Goal: Task Accomplishment & Management: Manage account settings

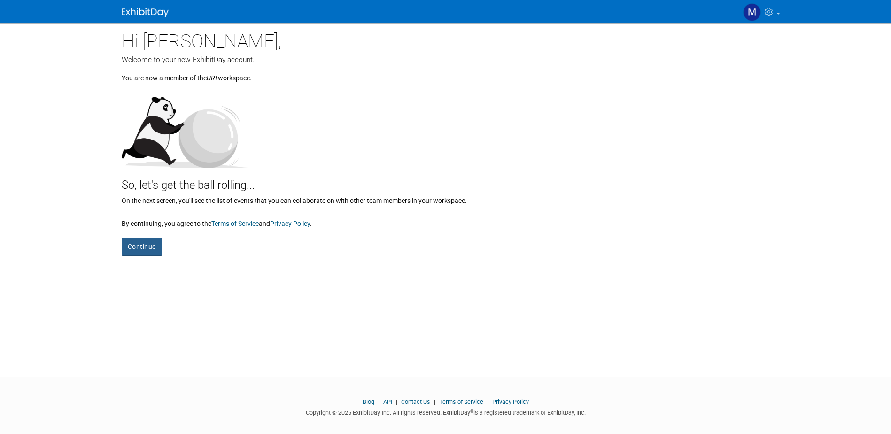
click at [150, 248] on button "Continue" at bounding box center [142, 247] width 40 height 18
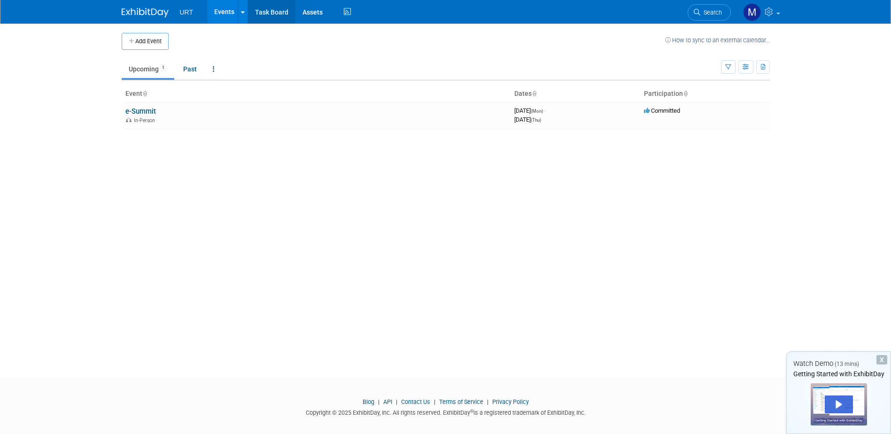
click at [271, 11] on link "Task Board" at bounding box center [271, 11] width 47 height 23
click at [263, 9] on link "Task Board" at bounding box center [271, 11] width 47 height 23
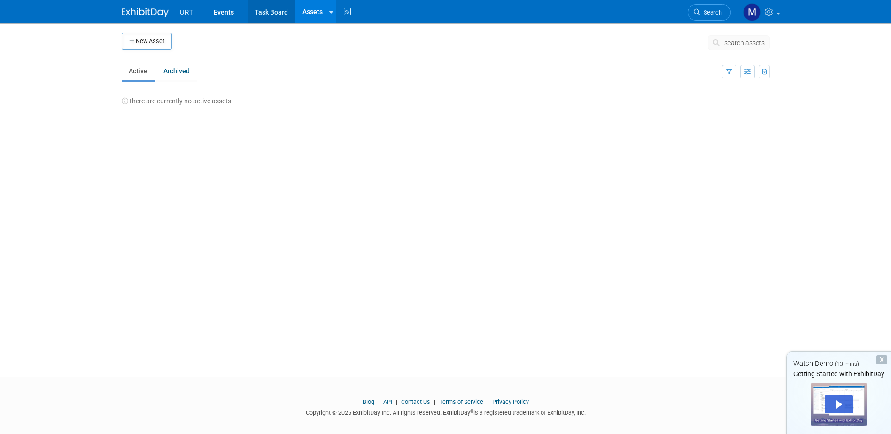
click at [257, 4] on link "Task Board" at bounding box center [270, 11] width 47 height 23
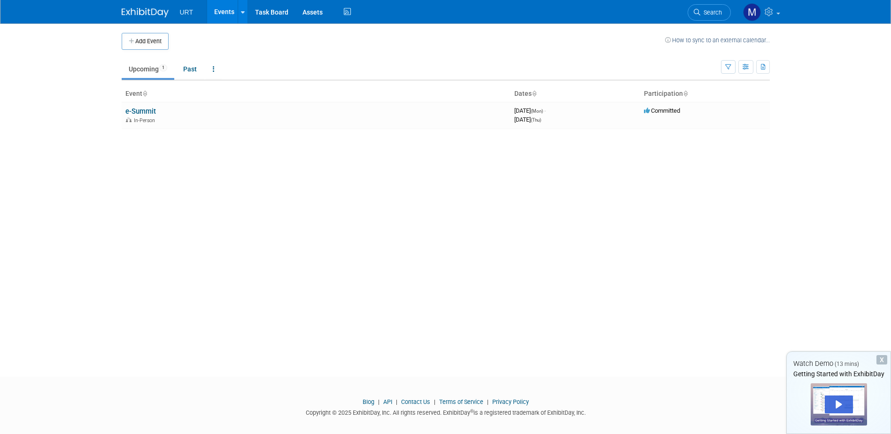
click at [181, 8] on li "URT" at bounding box center [193, 9] width 27 height 14
click at [146, 38] on button "Add Event" at bounding box center [145, 41] width 47 height 17
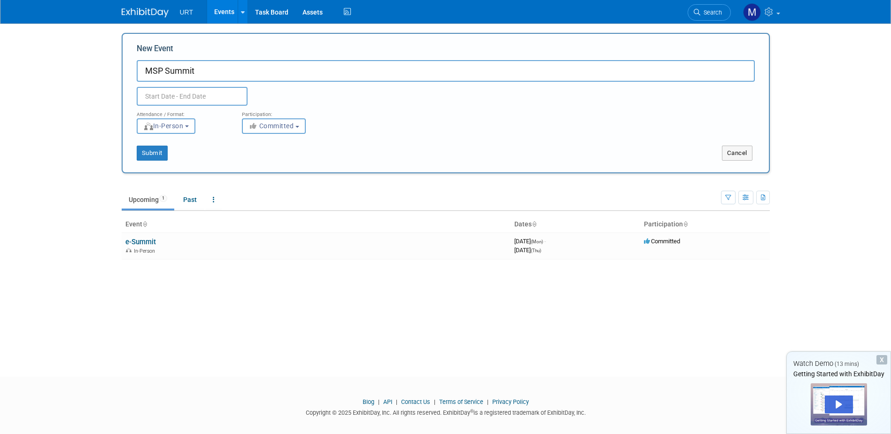
type input "MSP Summit"
click at [175, 94] on input "text" at bounding box center [192, 96] width 111 height 19
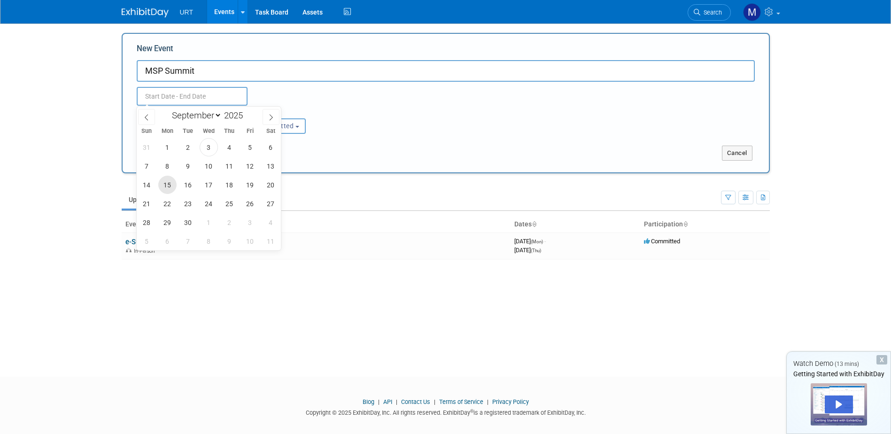
click at [170, 186] on span "15" at bounding box center [167, 185] width 18 height 18
click at [209, 183] on span "17" at bounding box center [209, 185] width 18 height 18
type input "Sep 15, 2025 to Sep 17, 2025"
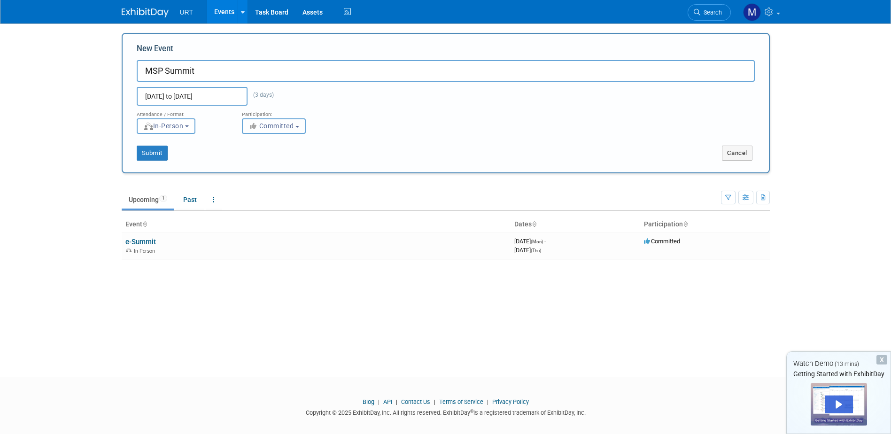
click at [288, 124] on span "Committed" at bounding box center [271, 126] width 46 height 8
click at [283, 146] on label "Committed" at bounding box center [278, 145] width 62 height 12
click at [251, 146] on input "Committed" at bounding box center [248, 146] width 6 height 6
click at [380, 123] on div "Attendance / Format: <img src="https://www.exhibitday.com/Images/Format-InPerso…" at bounding box center [446, 120] width 632 height 28
click at [152, 151] on button "Submit" at bounding box center [152, 153] width 31 height 15
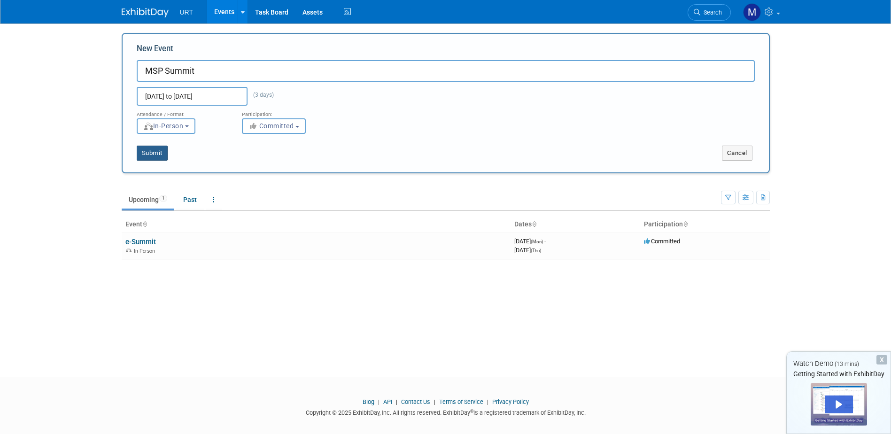
type input "MSP Summit"
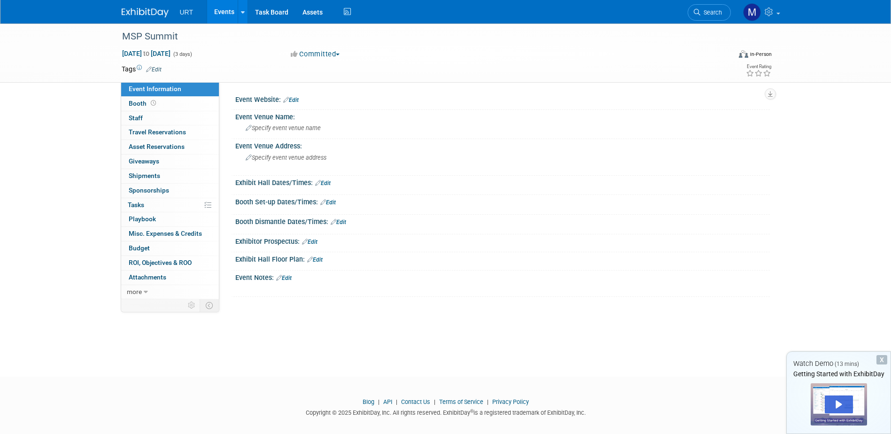
click at [293, 98] on link "Edit" at bounding box center [290, 100] width 15 height 7
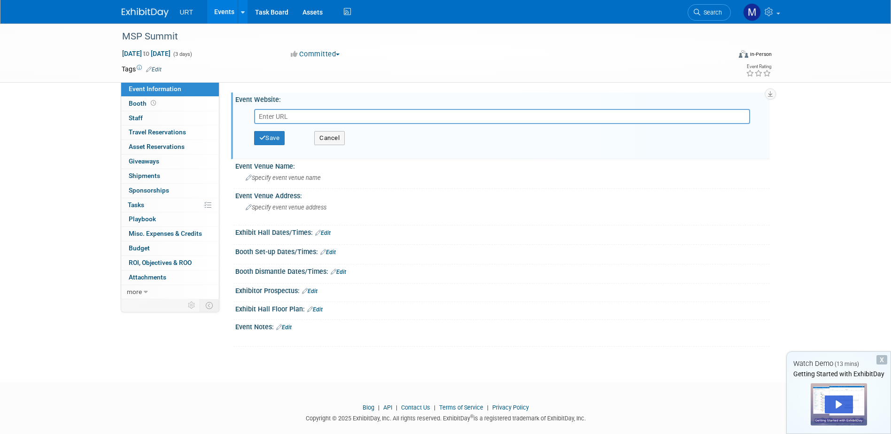
click at [283, 114] on input "text" at bounding box center [502, 116] width 496 height 15
paste input "https://themspsummit.com/?_mc=edit_cfms_cf_le_x_x_channel-futures_2025&utm_sour…"
type input "https://themspsummit.com/?_mc=edit_cfms_cf_le_x_x_channel-futures_2025&utm_sour…"
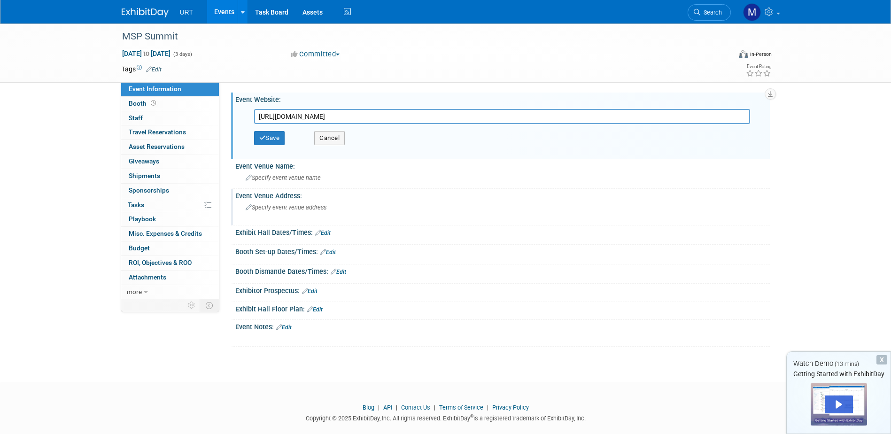
click at [248, 207] on icon at bounding box center [249, 208] width 6 height 6
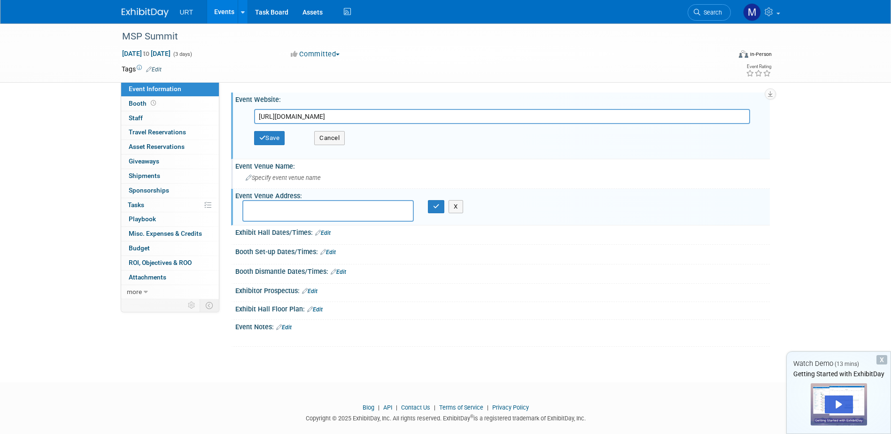
click at [263, 174] on div "Specify event venue name" at bounding box center [502, 177] width 520 height 15
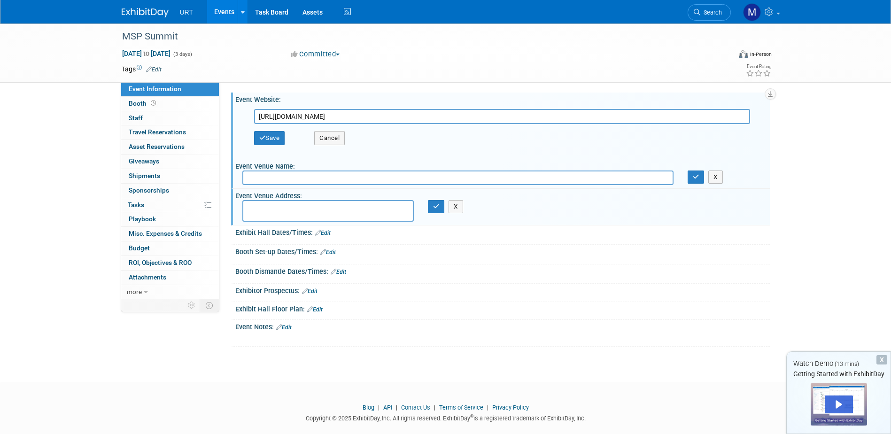
click at [604, 259] on div at bounding box center [502, 259] width 520 height 2
click at [311, 207] on textarea at bounding box center [327, 211] width 171 height 22
paste textarea "MSP Summit 2025 10088 General Dr C/O Freeman Orlando, FL 32824, USA"
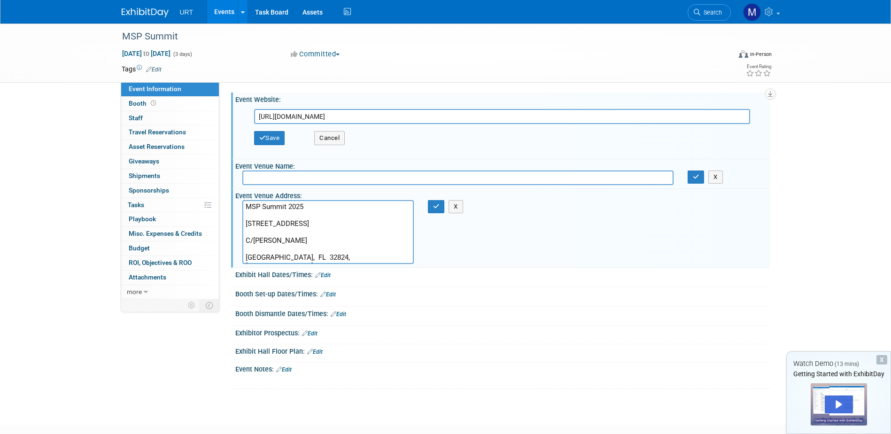
click at [245, 206] on textarea "MSP Summit 2025 10088 General Dr C/O Freeman Orlando, FL 32824, USA" at bounding box center [327, 232] width 171 height 64
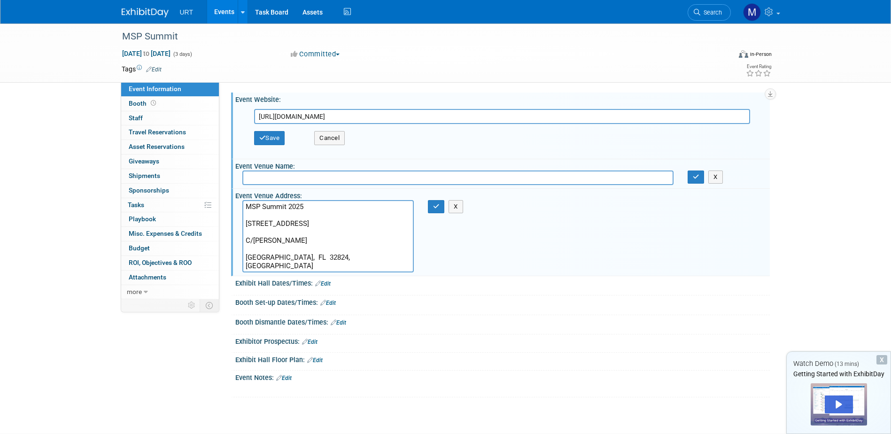
click at [247, 205] on textarea "MSP Summit 2025 10088 General Dr C/O Freeman Orlando, FL 32824, USA" at bounding box center [327, 236] width 171 height 72
paste textarea "Show Name, Exhibitor Name, Booth #"
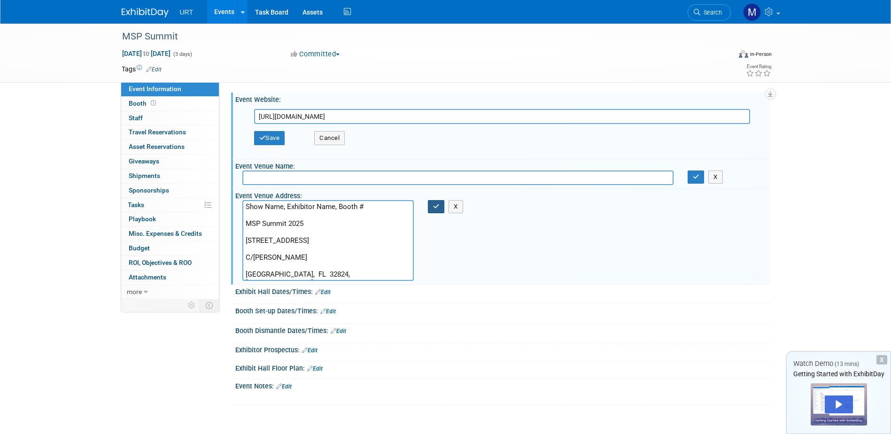
type textarea "Show Name, Exhibitor Name, Booth # MSP Summit 2025 10088 General Dr C/O Freeman…"
click at [435, 208] on icon "button" at bounding box center [436, 206] width 7 height 6
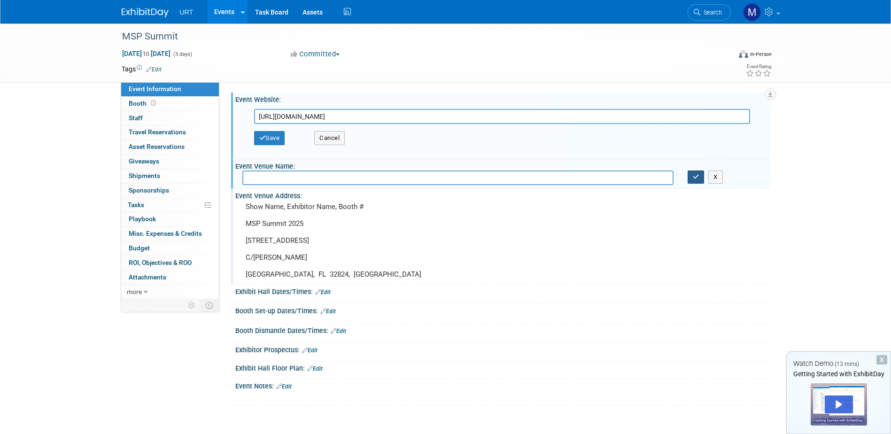
click at [697, 177] on icon "button" at bounding box center [696, 177] width 7 height 6
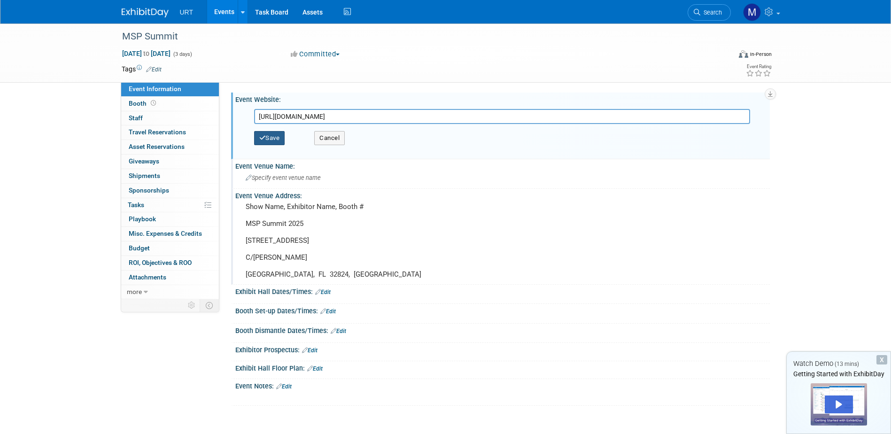
click at [269, 140] on button "Save" at bounding box center [269, 138] width 31 height 14
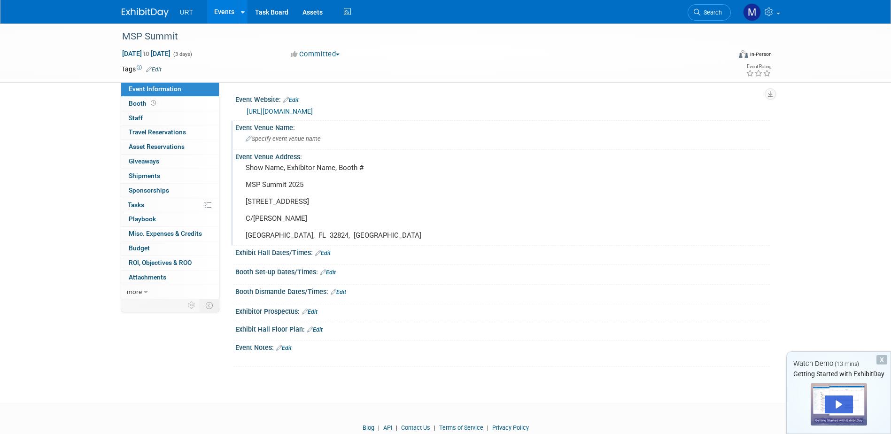
click at [313, 108] on link "https://themspsummit.com/?_mc=edit_cfms_cf_le_x_x_channel-futures_2025&utm_sour…" at bounding box center [280, 112] width 66 height 8
click at [292, 108] on link "https://themspsummit.com/?_mc=edit_cfms_cf_le_x_x_channel-futures_2025&utm_sour…" at bounding box center [280, 112] width 66 height 8
click at [296, 98] on link "Edit" at bounding box center [290, 100] width 15 height 7
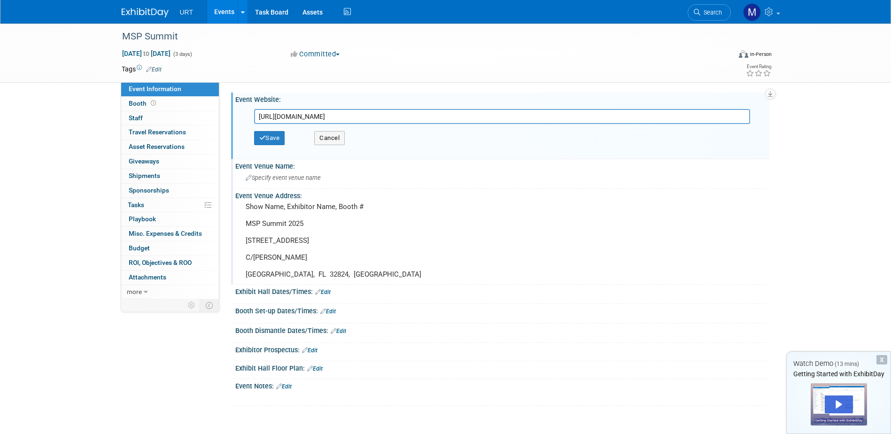
click at [741, 120] on input "https://themspsummit.com/?_mc=edit_cfms_cf_le_x_x_channel-futures_2025&utm_sour…" at bounding box center [502, 116] width 496 height 15
click at [265, 140] on icon "button" at bounding box center [262, 138] width 7 height 6
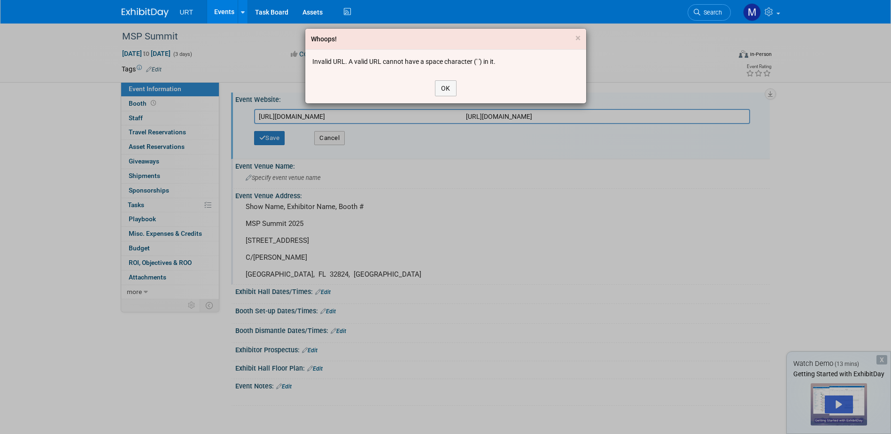
click at [457, 92] on div "OK" at bounding box center [445, 88] width 281 height 30
click at [441, 86] on button "OK" at bounding box center [446, 88] width 22 height 16
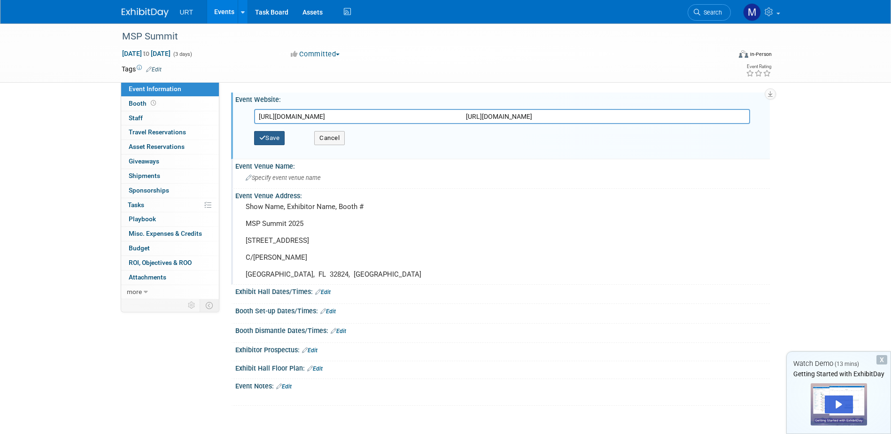
click at [271, 134] on button "Save" at bounding box center [269, 138] width 31 height 14
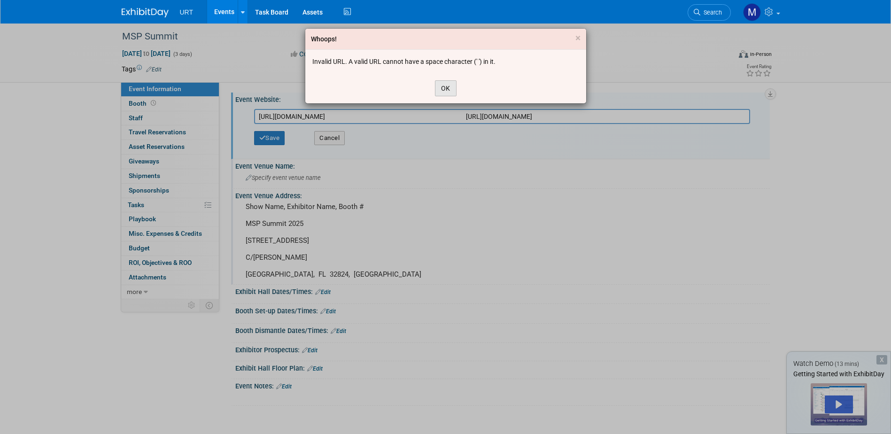
click at [452, 88] on button "OK" at bounding box center [446, 88] width 22 height 16
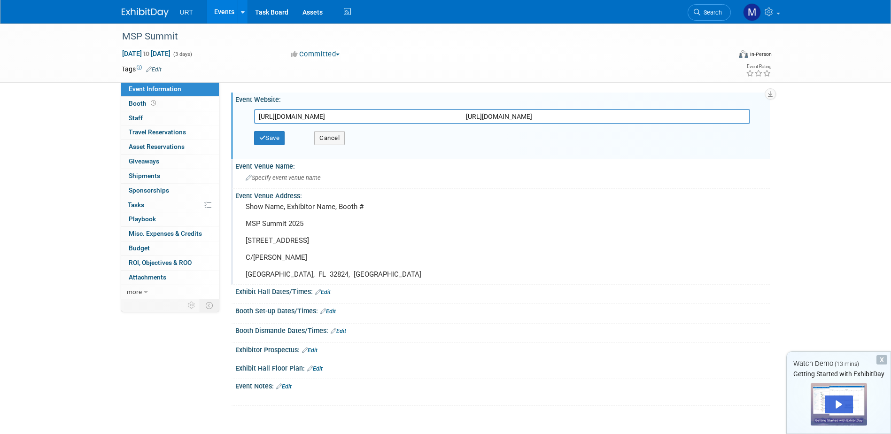
click at [682, 118] on input "https://themspsummit.com/?_mc=edit_cfms_cf_le_x_x_channel-futures_2025&utm_sour…" at bounding box center [502, 116] width 496 height 15
type input "https://themspsummit.com/?_mc=edit_cfms_cf_le_x_x_channel-futures_2025&utm_sour…"
click at [265, 138] on icon "button" at bounding box center [262, 138] width 7 height 6
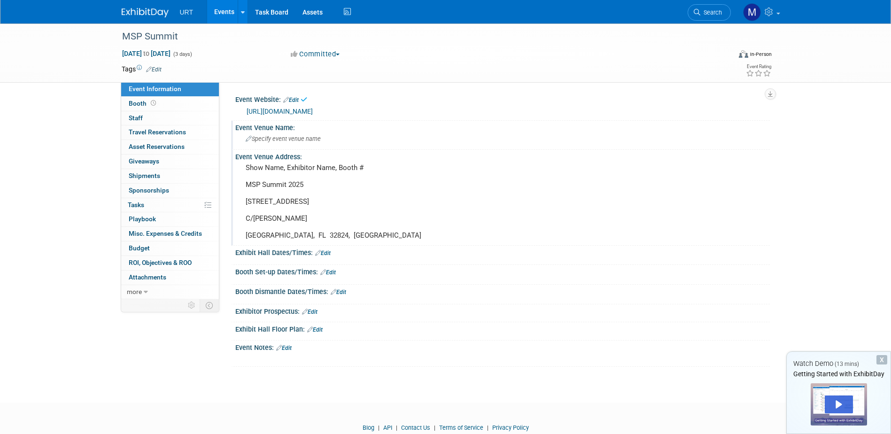
click at [288, 142] on span "Specify event venue name" at bounding box center [283, 138] width 75 height 7
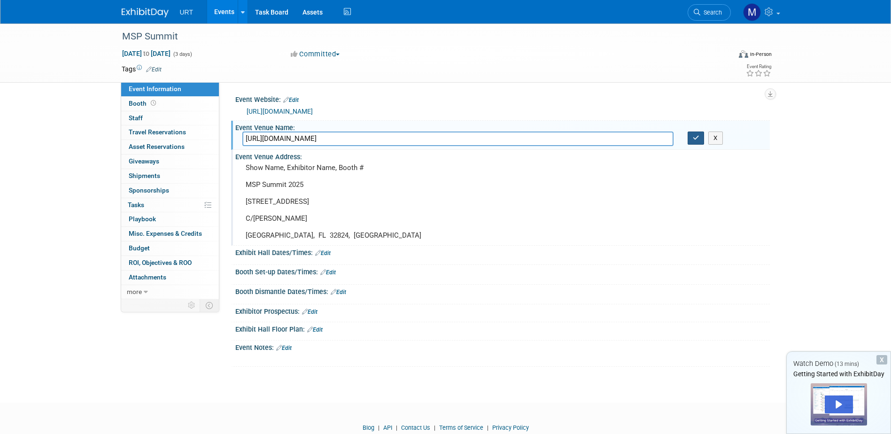
type input "https://www.freemanco.com/store/shipping-services/shipping-landing?showID=537770"
click at [693, 141] on icon "button" at bounding box center [696, 138] width 7 height 6
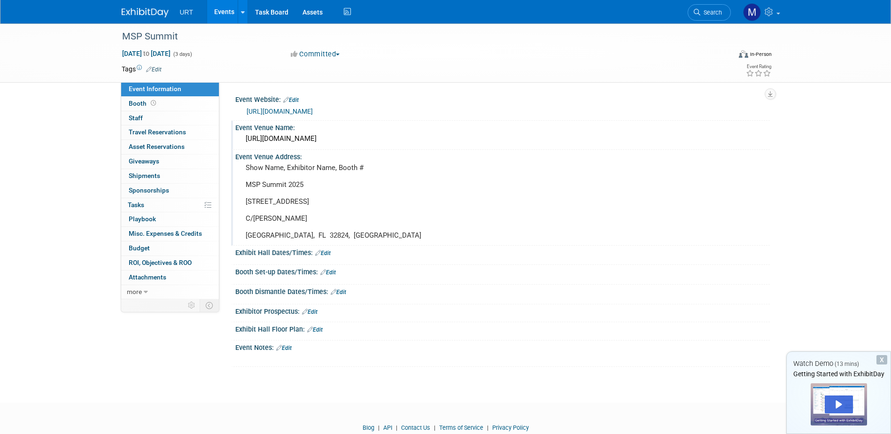
click at [185, 9] on span "URT" at bounding box center [187, 12] width 14 height 8
click at [235, 6] on link "Events" at bounding box center [224, 11] width 34 height 23
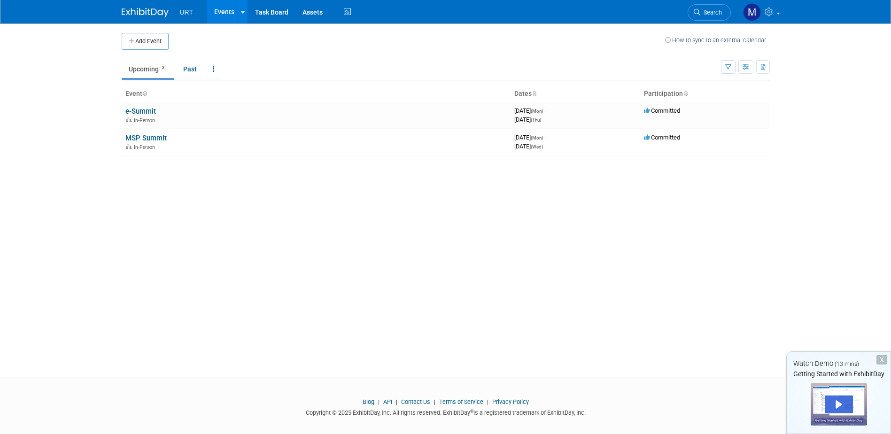
drag, startPoint x: 506, startPoint y: 176, endPoint x: 402, endPoint y: 190, distance: 104.7
click at [402, 190] on div "Add Event How to sync to an external calendar... New Event Duplicate Event Warn…" at bounding box center [446, 191] width 662 height 336
click at [153, 33] on button "Add Event" at bounding box center [145, 41] width 47 height 17
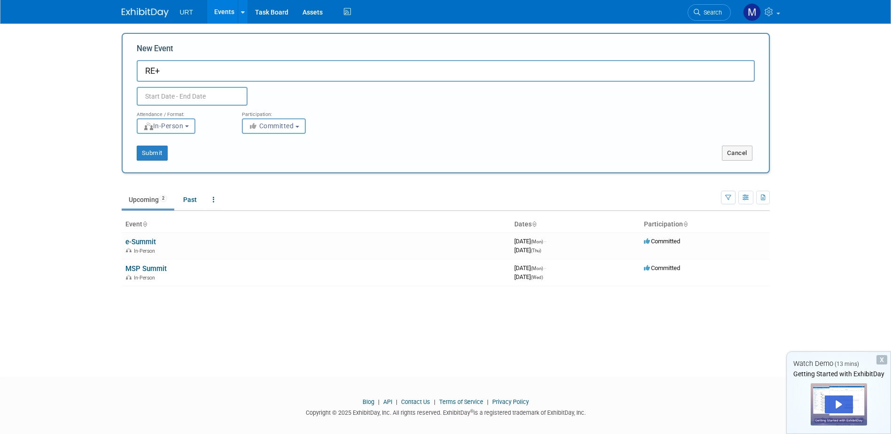
type input "RE+"
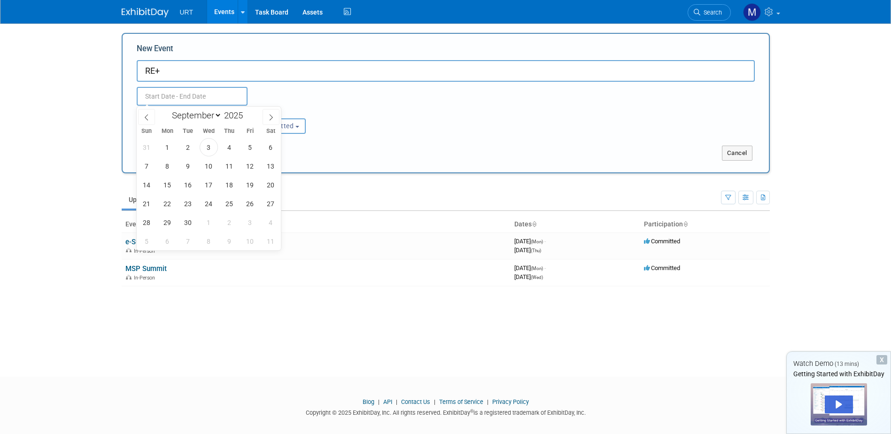
click at [175, 98] on input "text" at bounding box center [192, 96] width 111 height 19
click at [162, 159] on span "8" at bounding box center [167, 166] width 18 height 18
click at [229, 159] on span "11" at bounding box center [229, 166] width 18 height 18
type input "[DATE] to [DATE]"
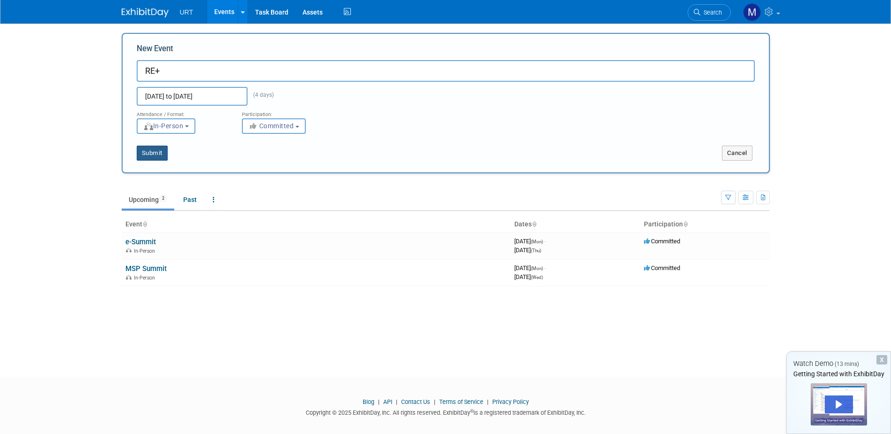
click at [150, 155] on button "Submit" at bounding box center [152, 153] width 31 height 15
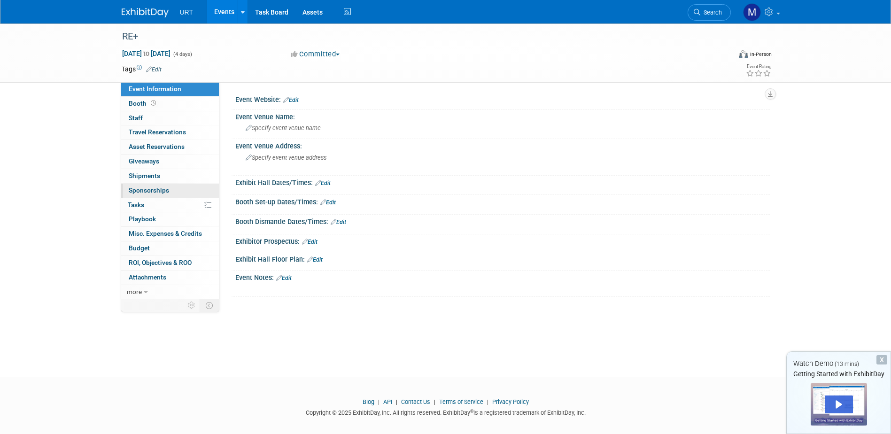
click at [159, 192] on span "Sponsorships 0" at bounding box center [149, 190] width 40 height 8
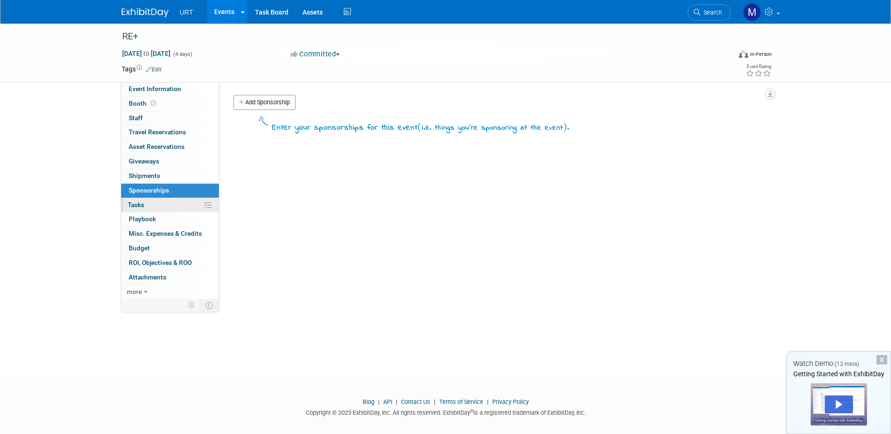
click at [169, 207] on link "0% Tasks 0%" at bounding box center [170, 205] width 98 height 14
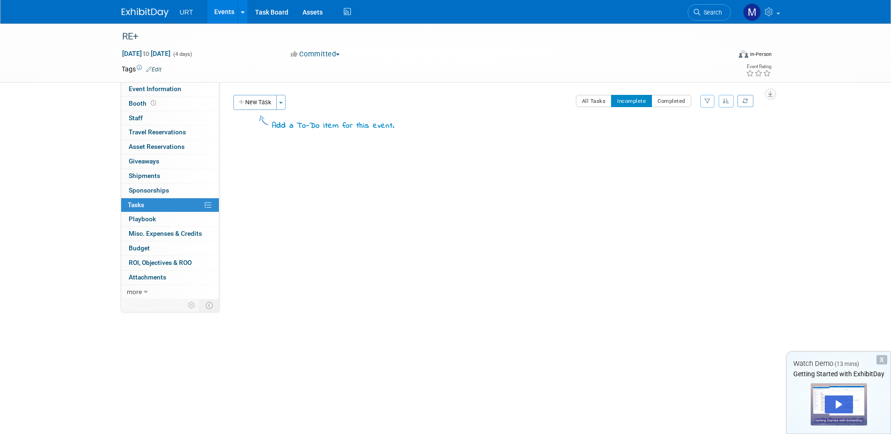
click at [231, 7] on link "Events" at bounding box center [224, 11] width 34 height 23
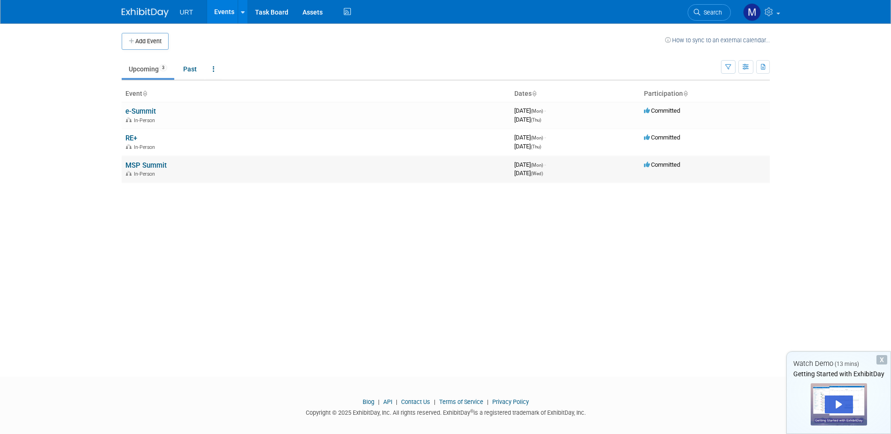
click at [147, 161] on link "MSP Summit" at bounding box center [145, 165] width 41 height 8
click at [276, 3] on link "Task Board" at bounding box center [271, 11] width 47 height 23
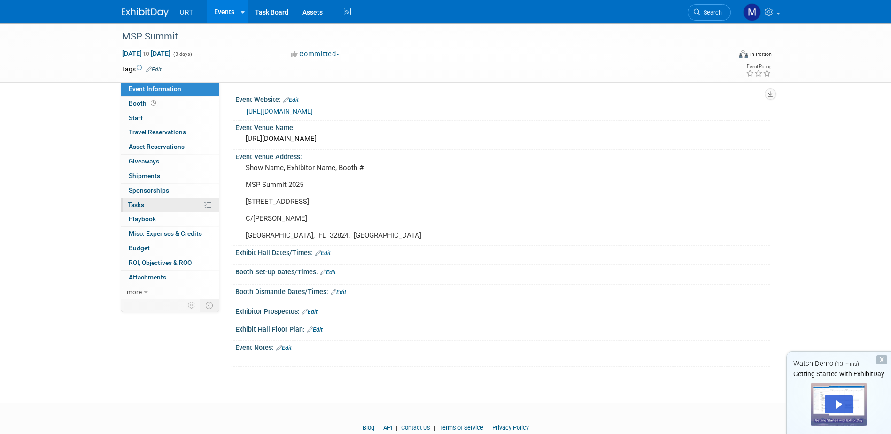
click at [149, 202] on link "0% Tasks 0%" at bounding box center [170, 205] width 98 height 14
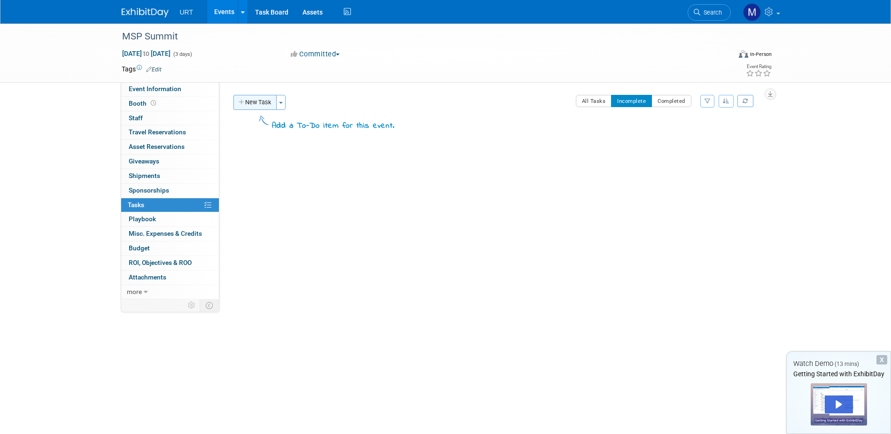
click at [247, 101] on button "New Task" at bounding box center [254, 102] width 43 height 15
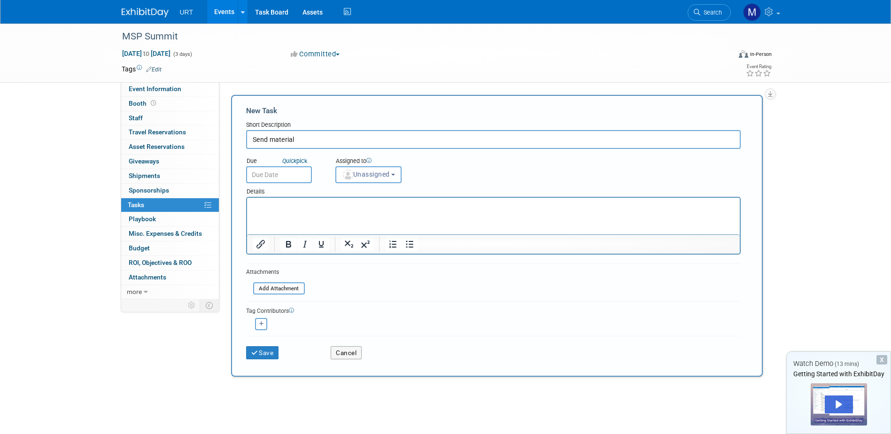
type input "Send material"
click at [268, 174] on input "text" at bounding box center [279, 174] width 66 height 17
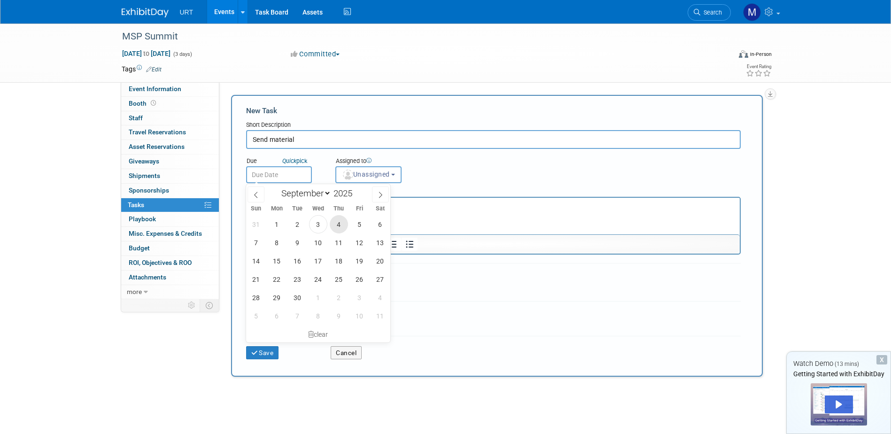
click at [338, 224] on span "4" at bounding box center [339, 224] width 18 height 18
type input "Sep 4, 2025"
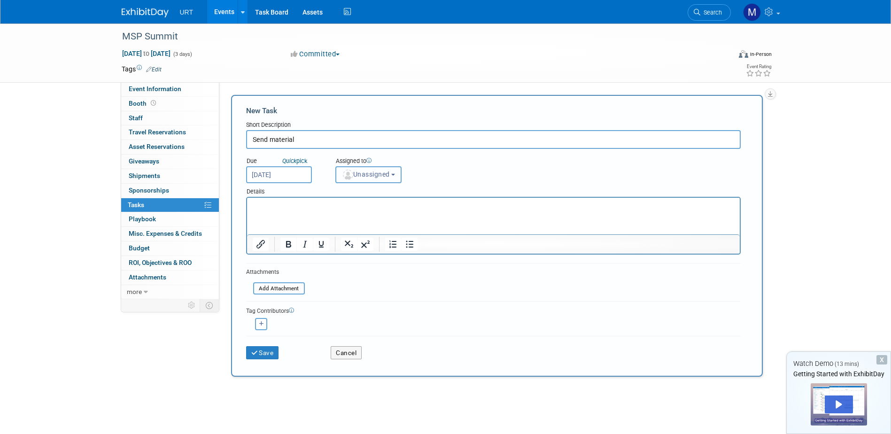
click at [377, 174] on span "Unassigned" at bounding box center [366, 174] width 48 height 8
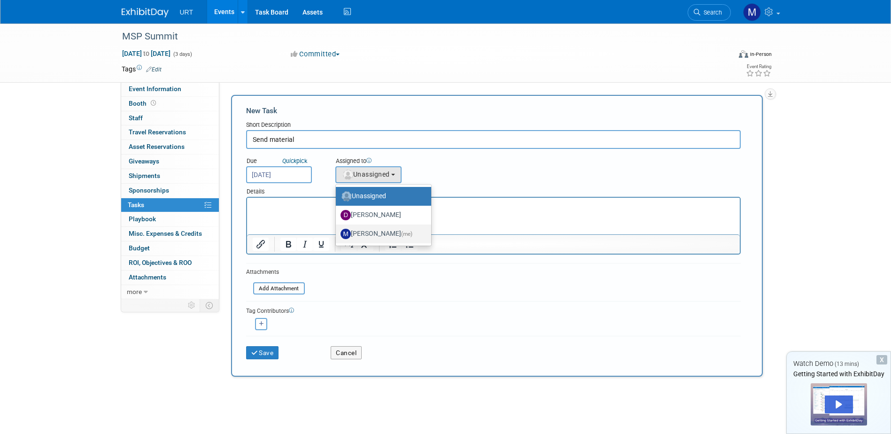
click at [386, 237] on label "Maria Ambrose (me)" at bounding box center [380, 233] width 81 height 15
click at [337, 236] on input "Maria Ambrose (me)" at bounding box center [334, 233] width 6 height 6
select select "da6f6167-5b36-4fda-96c6-ac5b7f20f589"
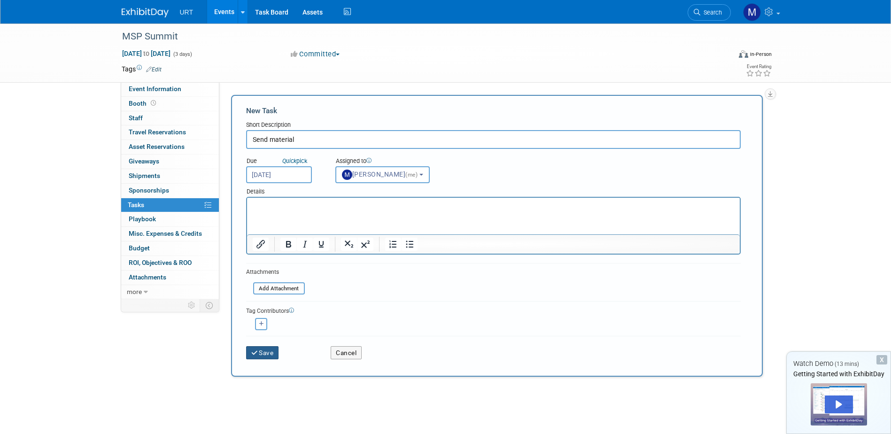
click at [264, 352] on button "Save" at bounding box center [262, 352] width 33 height 13
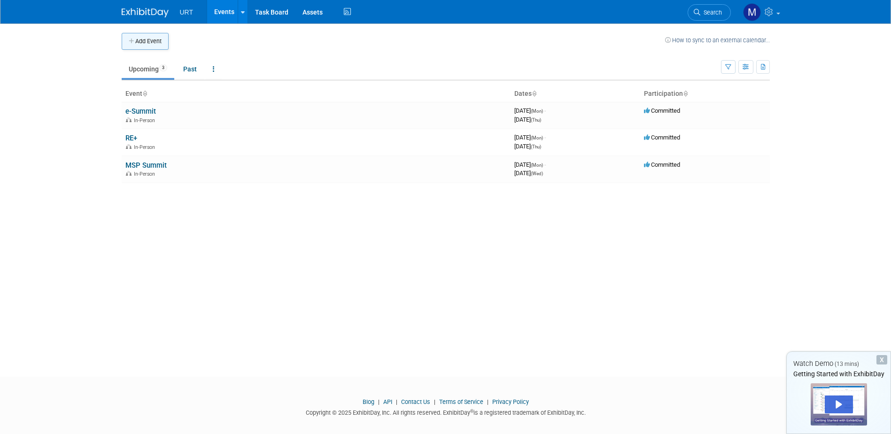
click at [153, 38] on button "Add Event" at bounding box center [145, 41] width 47 height 17
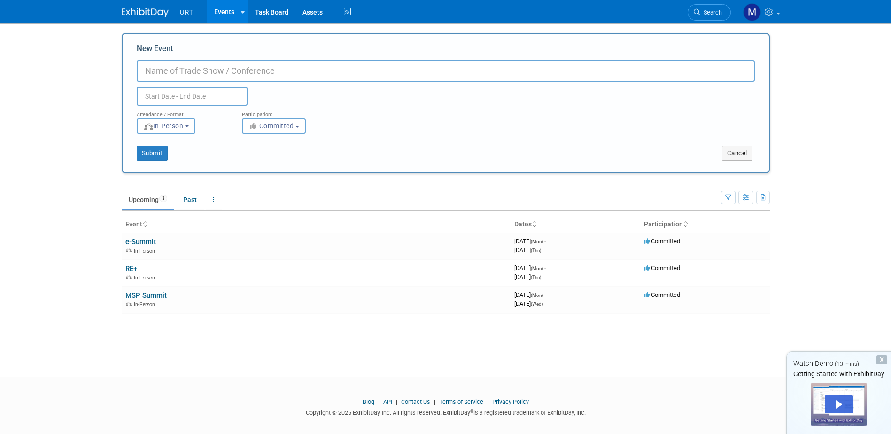
paste input "Regional Hospitality Show"
type input "Regional Hospitality Show"
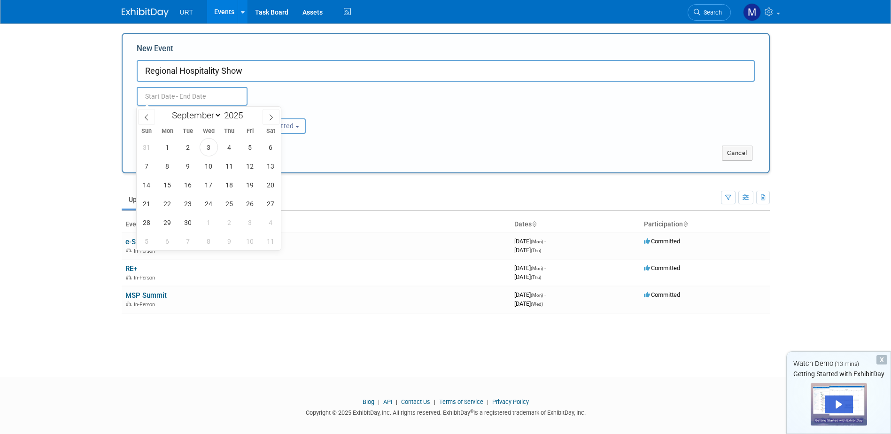
click at [172, 90] on input "text" at bounding box center [192, 96] width 111 height 19
click at [215, 187] on span "17" at bounding box center [209, 185] width 18 height 18
type input "[DATE] to [DATE]"
click at [384, 120] on div "Attendance / Format: <img src="https://www.exhibitday.com/Images/Format-InPerso…" at bounding box center [446, 120] width 632 height 28
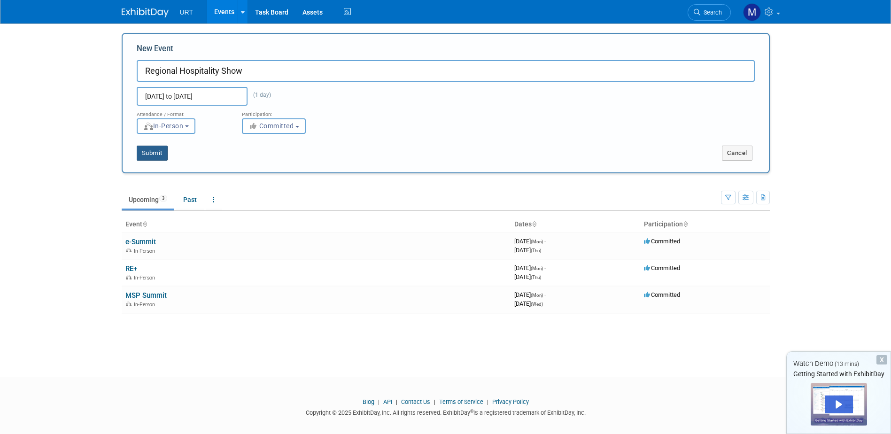
click at [162, 152] on button "Submit" at bounding box center [152, 153] width 31 height 15
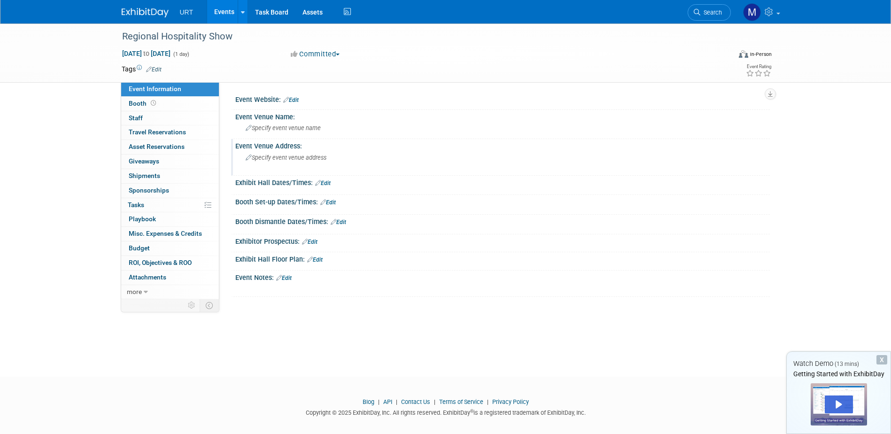
click at [270, 156] on span "Specify event venue address" at bounding box center [286, 157] width 81 height 7
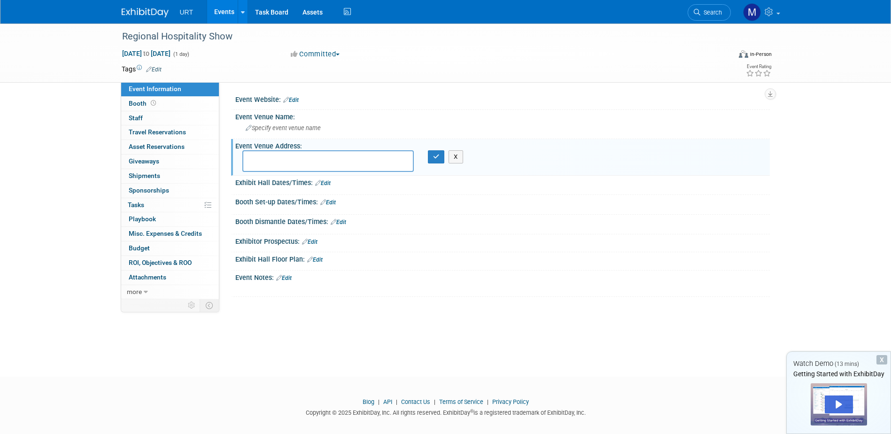
paste textarea "URT, [PERSON_NAME] & [PHONE_NUMBER] c/o Fedex Office at [GEOGRAPHIC_DATA] [STRE…"
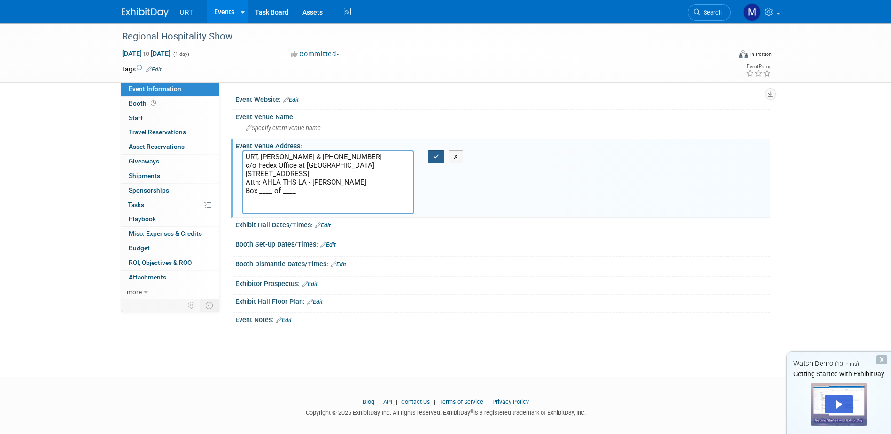
type textarea "URT, [PERSON_NAME] & [PHONE_NUMBER] c/o Fedex Office at [GEOGRAPHIC_DATA] [STRE…"
click at [440, 155] on button "button" at bounding box center [436, 156] width 17 height 13
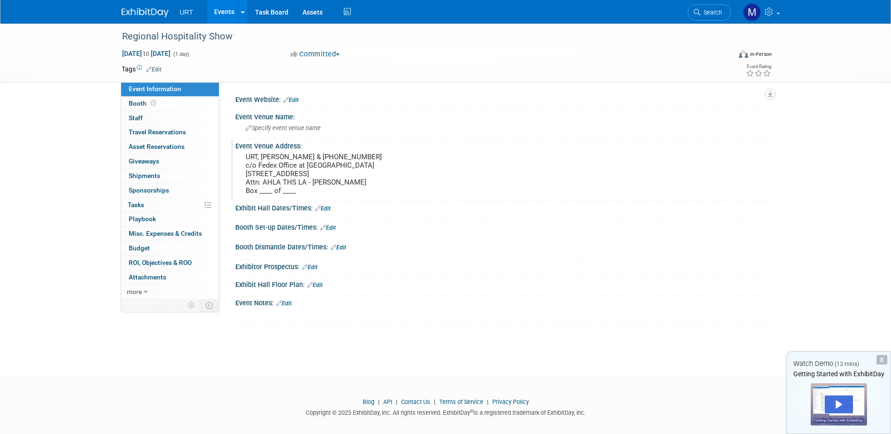
click at [228, 10] on link "Events" at bounding box center [224, 11] width 34 height 23
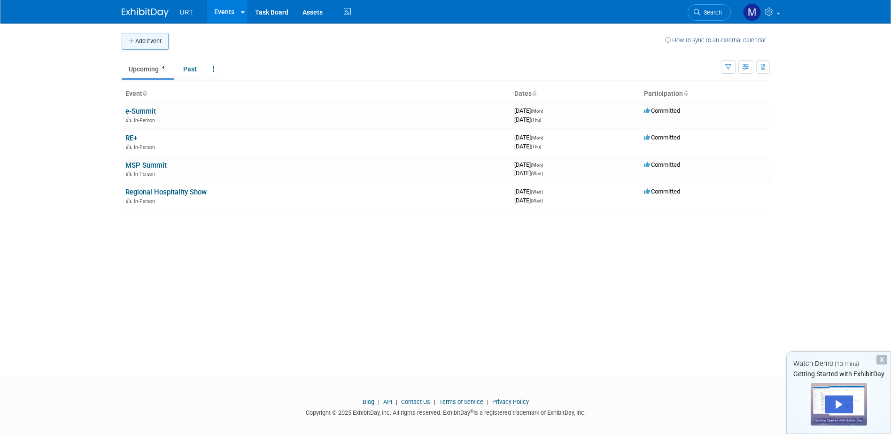
click at [149, 44] on button "Add Event" at bounding box center [145, 41] width 47 height 17
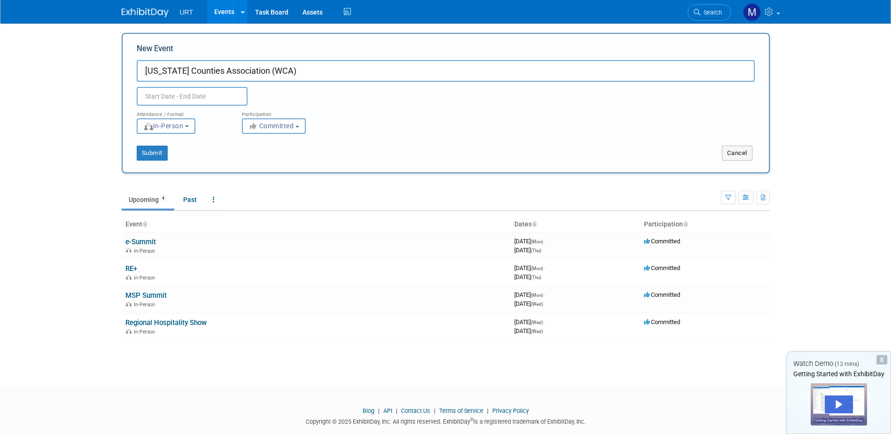
type input "[US_STATE] Counties Association (WCA)"
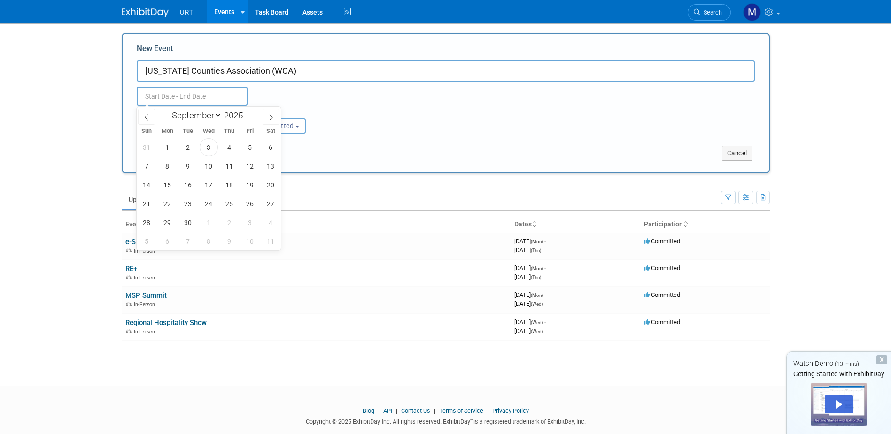
click at [216, 94] on input "text" at bounding box center [192, 96] width 111 height 19
click at [149, 201] on span "21" at bounding box center [147, 203] width 18 height 18
click at [191, 207] on span "23" at bounding box center [188, 203] width 18 height 18
type input "[DATE] to [DATE]"
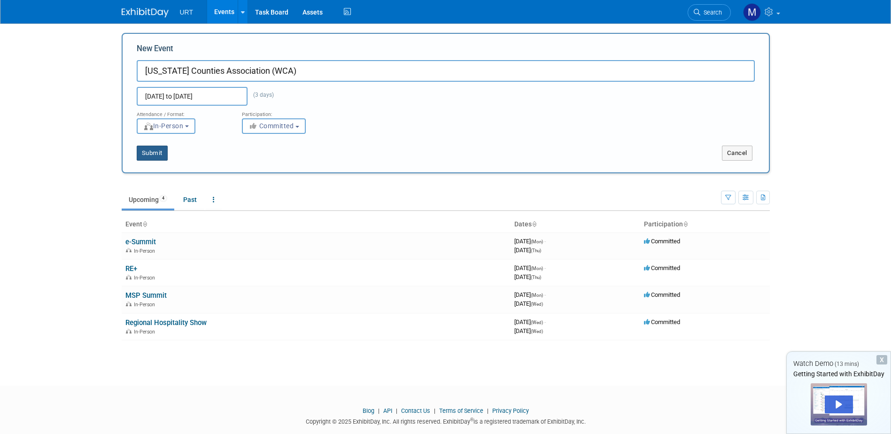
click at [155, 154] on button "Submit" at bounding box center [152, 153] width 31 height 15
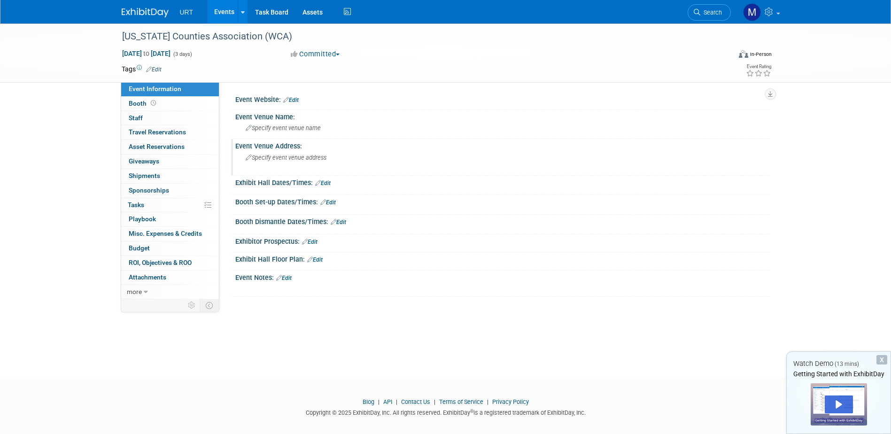
click at [251, 157] on icon at bounding box center [249, 158] width 6 height 6
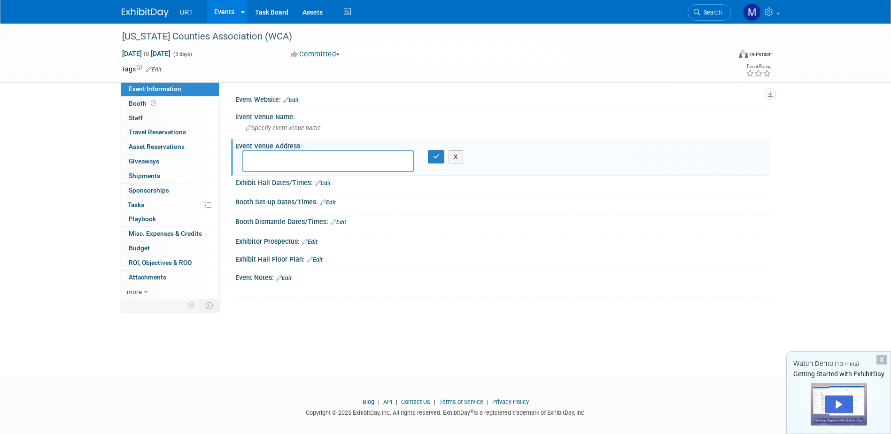
type textarea "[URL][DOMAIN_NAME]"
drag, startPoint x: 374, startPoint y: 157, endPoint x: 186, endPoint y: 154, distance: 187.4
click at [186, 154] on div "Event Information Event Info Booth Booth 0 Staff 0 Staff 0 Travel Reservations …" at bounding box center [446, 161] width 662 height 276
click at [296, 100] on link "Edit" at bounding box center [290, 100] width 15 height 7
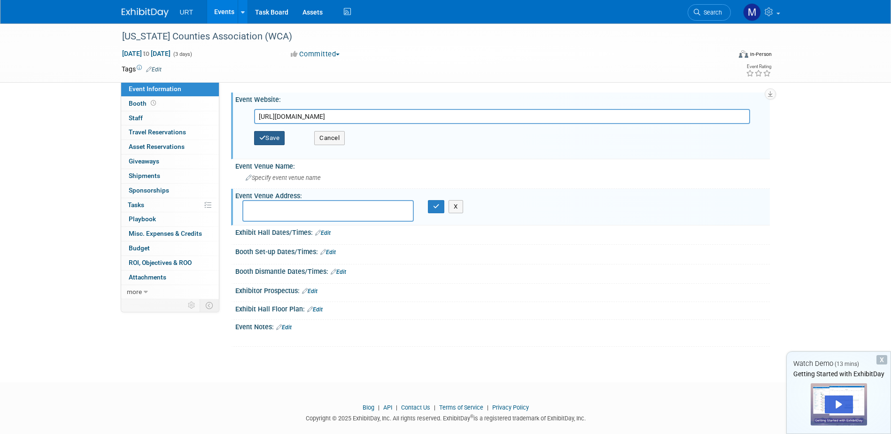
type input "https://www.wcaconference.com/"
click at [276, 135] on button "Save" at bounding box center [269, 138] width 31 height 14
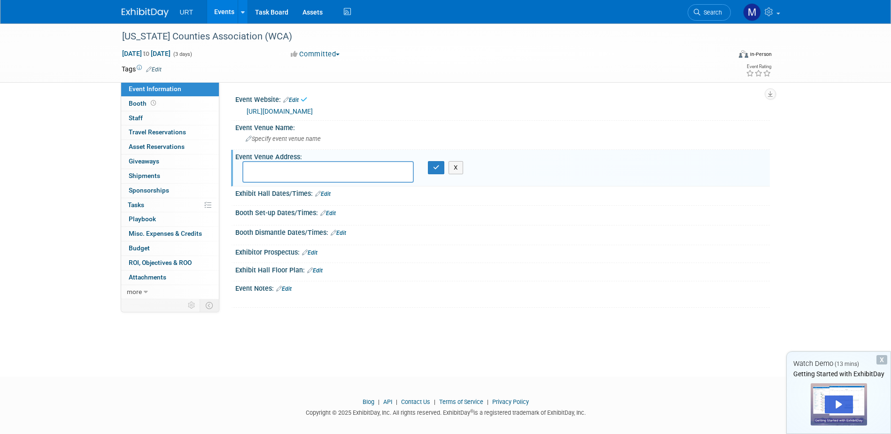
click at [265, 171] on textarea at bounding box center [327, 172] width 171 height 22
click at [225, 15] on link "Events" at bounding box center [224, 11] width 34 height 23
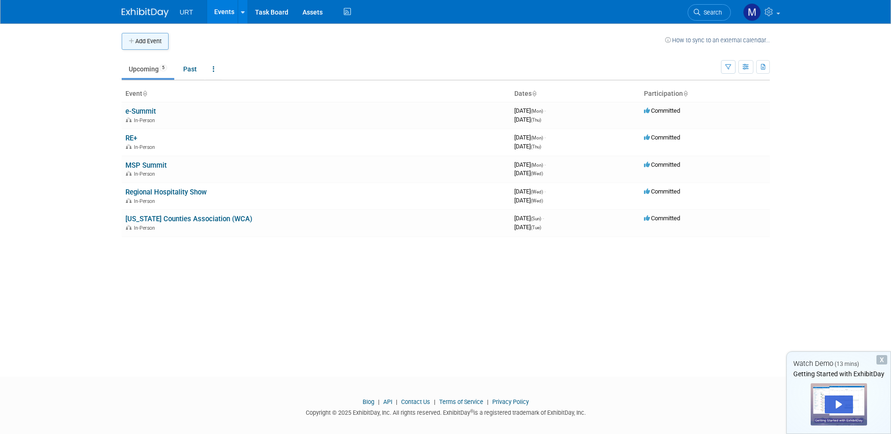
click at [161, 42] on button "Add Event" at bounding box center [145, 41] width 47 height 17
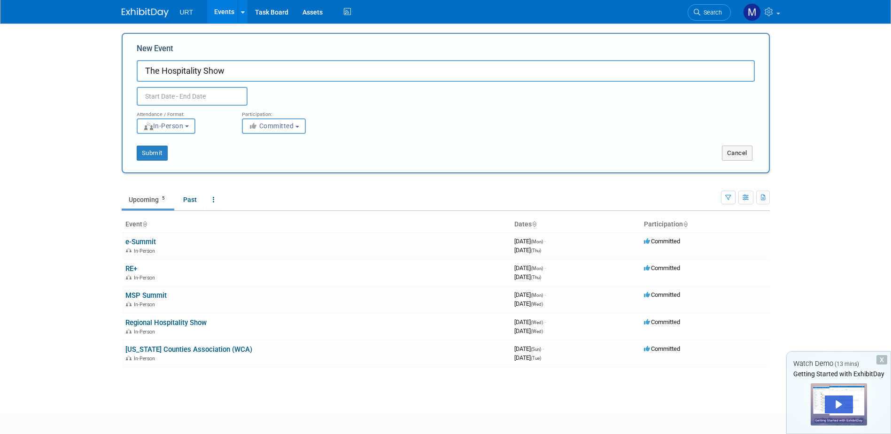
type input "The Hospitality Show"
click at [187, 99] on input "text" at bounding box center [192, 96] width 111 height 19
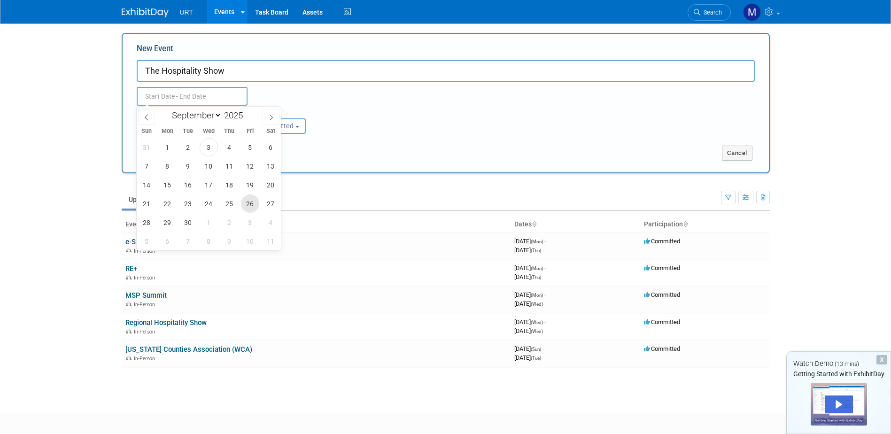
click at [252, 204] on span "26" at bounding box center [250, 203] width 18 height 18
click at [147, 224] on span "28" at bounding box center [147, 222] width 18 height 18
type input "[DATE] to [DATE]"
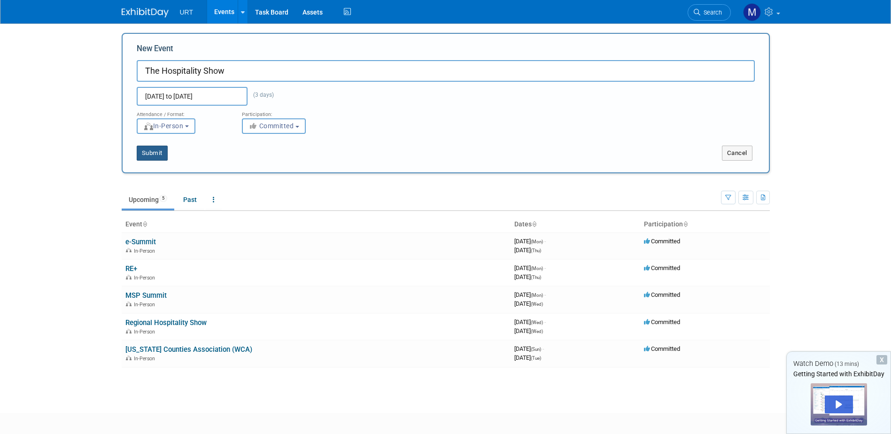
click at [149, 153] on button "Submit" at bounding box center [152, 153] width 31 height 15
type input "The Hospitality Show"
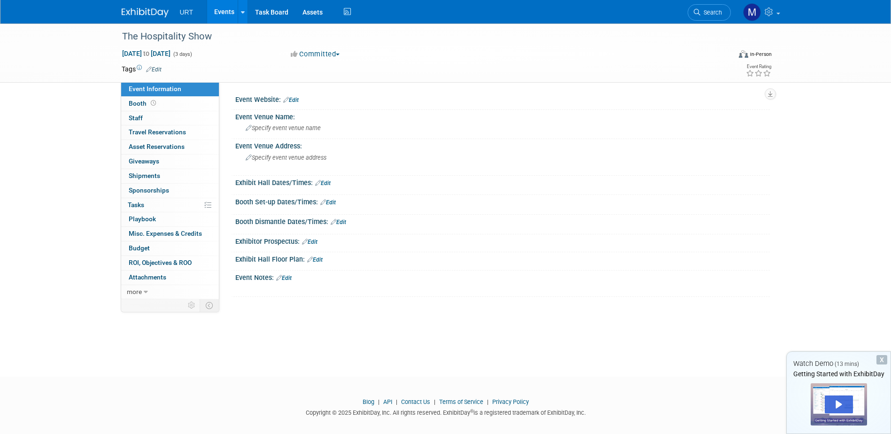
click at [293, 98] on link "Edit" at bounding box center [290, 100] width 15 height 7
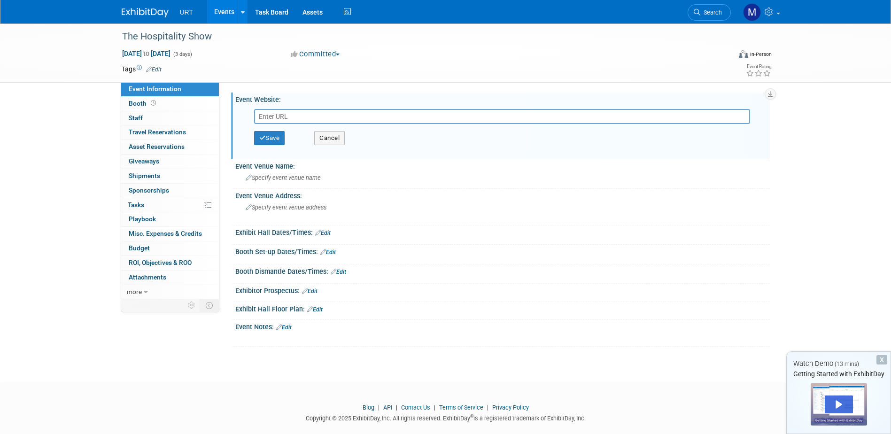
drag, startPoint x: 268, startPoint y: 116, endPoint x: 257, endPoint y: 113, distance: 11.2
click at [260, 113] on input "text" at bounding box center [502, 116] width 496 height 15
type input "[URL][DOMAIN_NAME]"
click at [278, 140] on button "Save" at bounding box center [269, 138] width 31 height 14
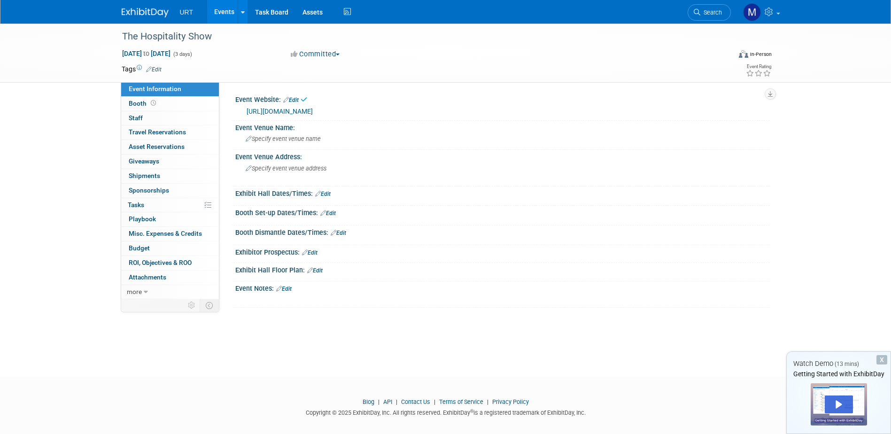
click at [217, 11] on link "Events" at bounding box center [224, 11] width 34 height 23
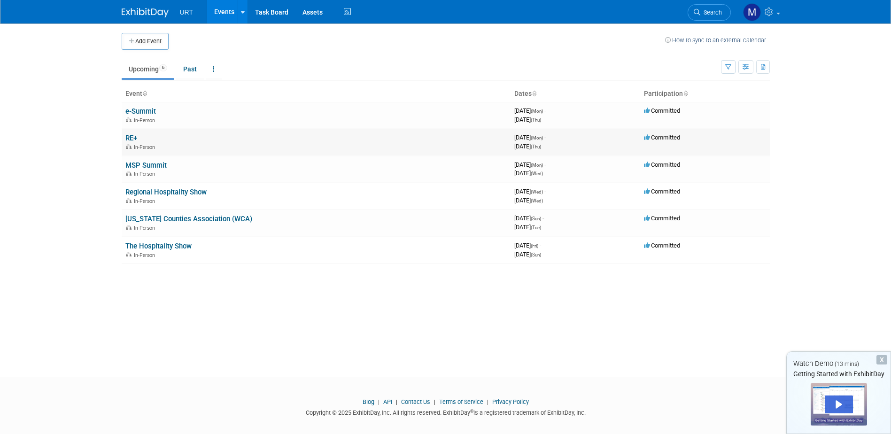
click at [146, 141] on td "RE+ In-Person" at bounding box center [316, 142] width 389 height 27
click at [546, 140] on span "September 08, 2025 (Mon) -" at bounding box center [529, 137] width 31 height 7
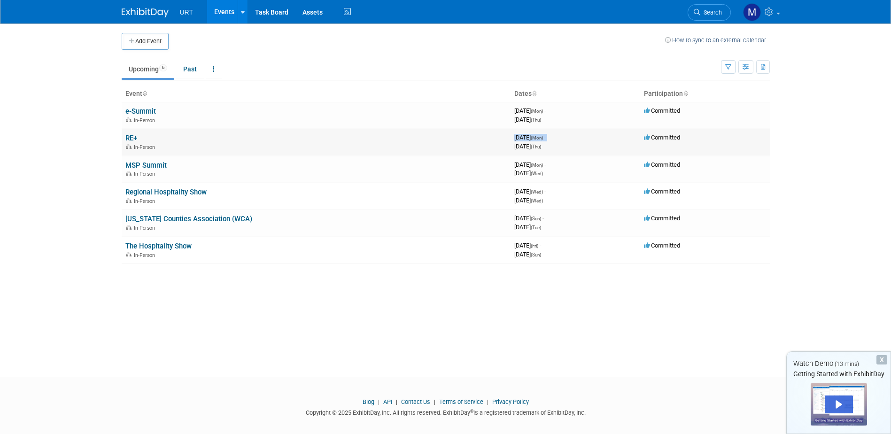
click at [546, 140] on span "September 08, 2025 (Mon) -" at bounding box center [529, 137] width 31 height 7
drag, startPoint x: 557, startPoint y: 140, endPoint x: 662, endPoint y: 134, distance: 104.4
click at [662, 134] on span "Committed" at bounding box center [662, 137] width 36 height 7
click at [185, 61] on link "Past" at bounding box center [190, 69] width 28 height 18
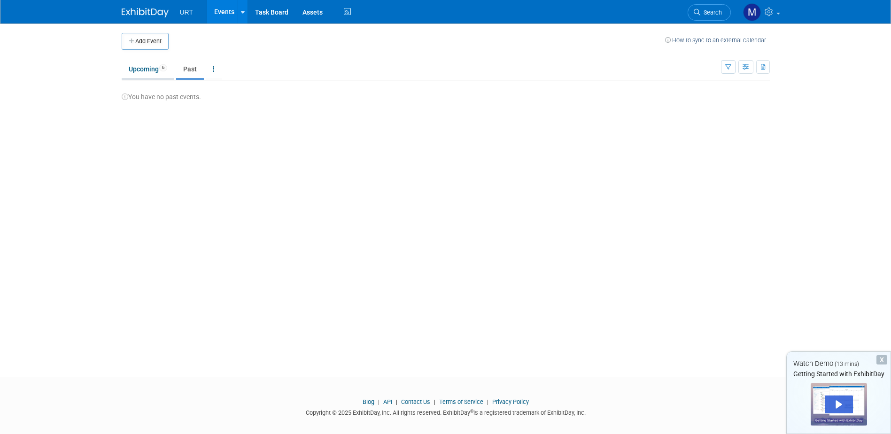
click at [139, 63] on link "Upcoming 6" at bounding box center [148, 69] width 53 height 18
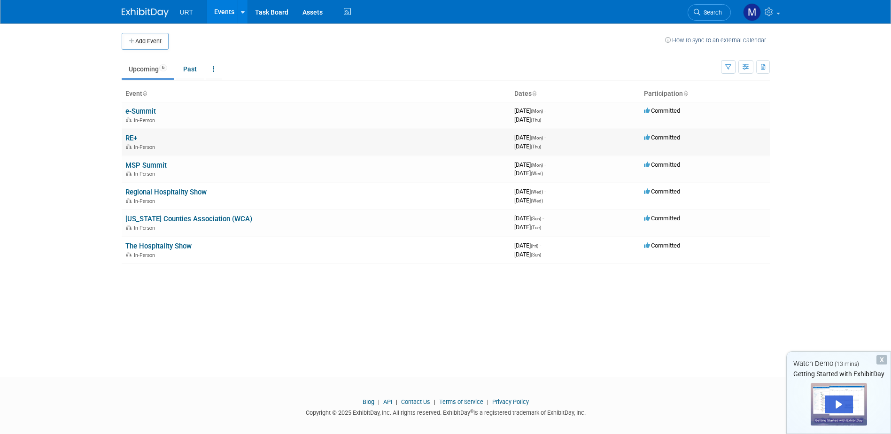
click at [135, 142] on link "RE+" at bounding box center [131, 138] width 12 height 8
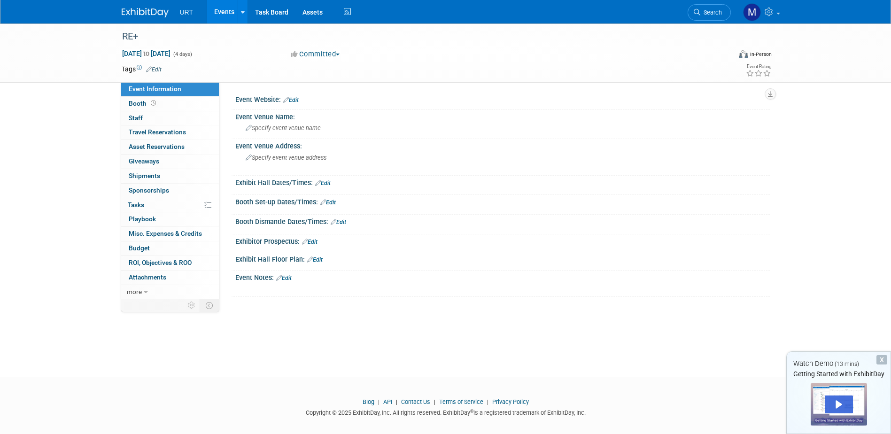
click at [225, 11] on link "Events" at bounding box center [224, 11] width 34 height 23
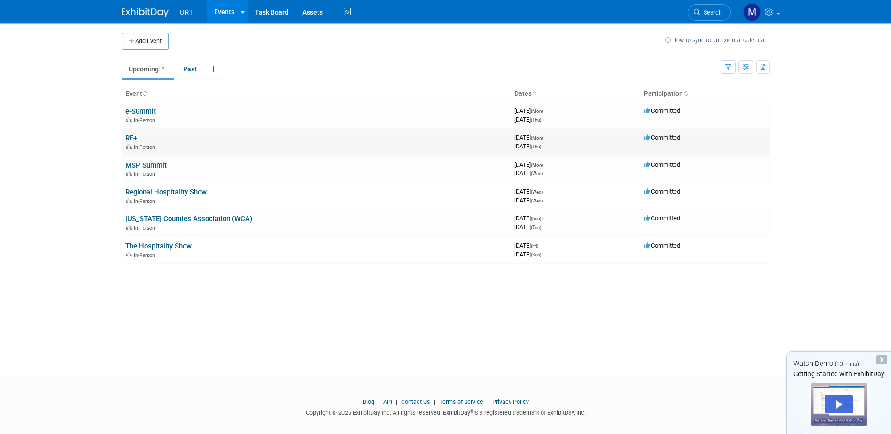
click at [735, 141] on td "Committed" at bounding box center [705, 142] width 130 height 27
drag, startPoint x: 735, startPoint y: 141, endPoint x: 355, endPoint y: 131, distance: 380.0
click at [355, 131] on tr "RE+ In-Person 3966278400 [DATE] (Mon) - [DATE] (Thu) Committed" at bounding box center [446, 142] width 648 height 27
click at [355, 131] on td "RE+ In-Person" at bounding box center [316, 142] width 389 height 27
click at [322, 144] on div "In-Person" at bounding box center [315, 147] width 381 height 8
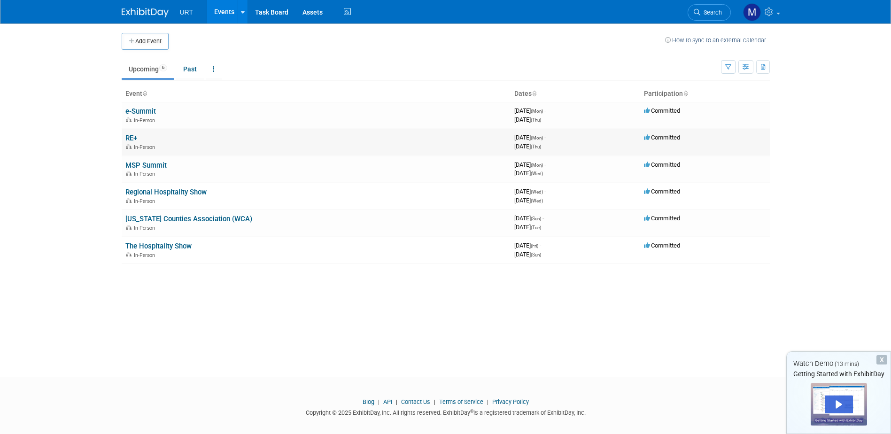
drag, startPoint x: 128, startPoint y: 146, endPoint x: 134, endPoint y: 145, distance: 6.2
click at [134, 145] on span "In-Person" at bounding box center [146, 147] width 24 height 6
click at [133, 145] on span "In-Person" at bounding box center [142, 147] width 32 height 6
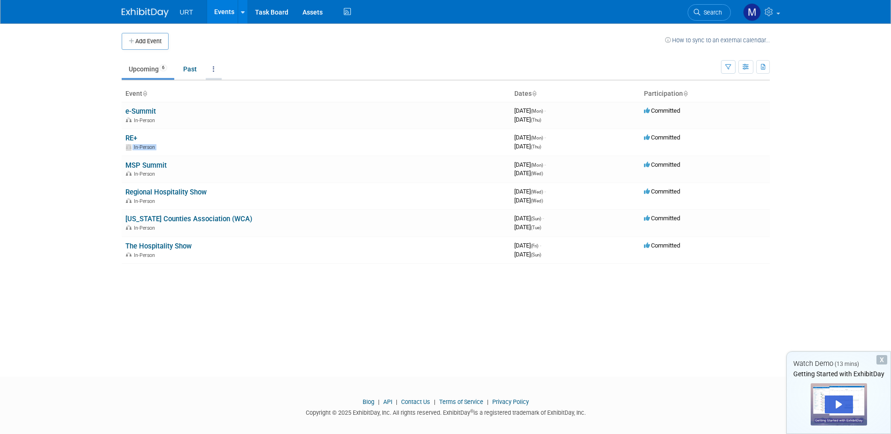
drag, startPoint x: 133, startPoint y: 145, endPoint x: 216, endPoint y: 69, distance: 112.0
click at [216, 69] on link at bounding box center [214, 69] width 16 height 18
click at [263, 66] on ul "Upcoming 6 Past All Events 6 Past and Upcoming Grouped Annually Events grouped …" at bounding box center [421, 69] width 599 height 21
click at [216, 69] on link at bounding box center [214, 69] width 16 height 18
click at [276, 67] on ul "Upcoming 6 Past All Events 6 Past and Upcoming Grouped Annually Events grouped …" at bounding box center [421, 69] width 599 height 21
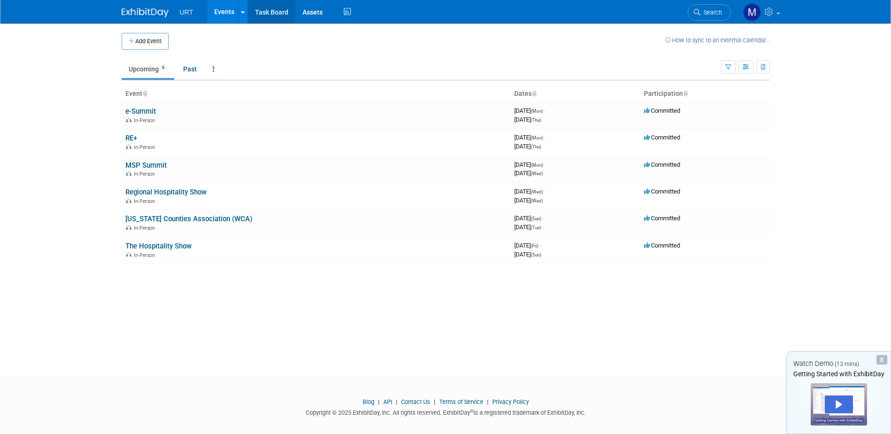
click at [270, 2] on link "Task Board" at bounding box center [271, 11] width 47 height 23
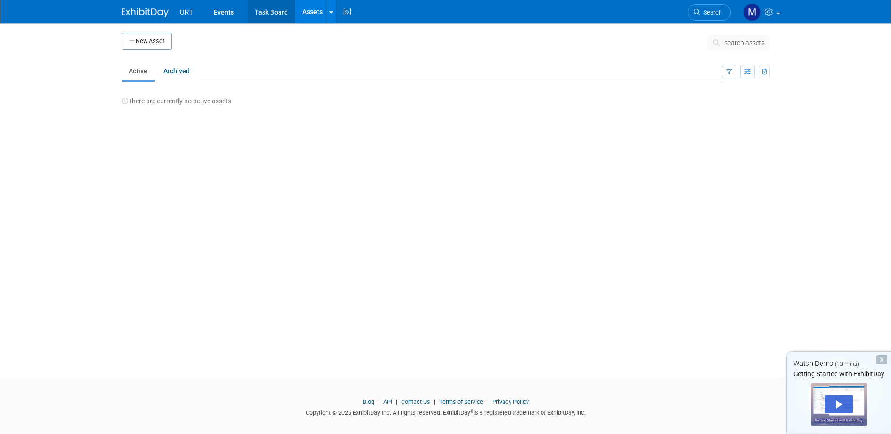
click at [262, 4] on link "Task Board" at bounding box center [270, 11] width 47 height 23
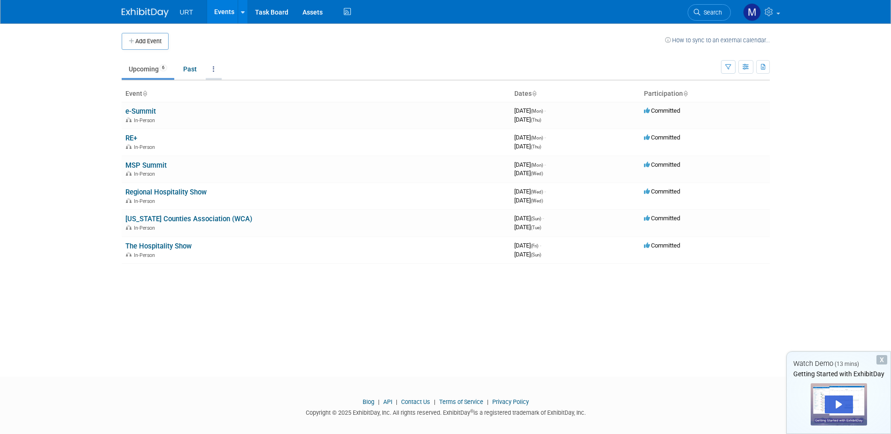
click at [212, 66] on link at bounding box center [214, 69] width 16 height 18
click at [145, 194] on link "Regional Hospitality Show" at bounding box center [165, 192] width 81 height 8
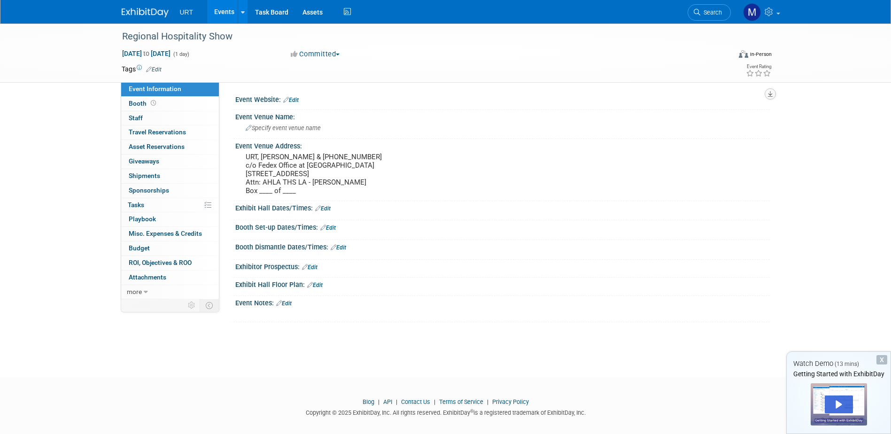
click at [770, 93] on icon "button" at bounding box center [770, 94] width 5 height 6
click at [828, 123] on div "Regional Hospitality Show Sep 17, 2025 to Sep 17, 2025 (1 day) Sep 17, 2025 to …" at bounding box center [445, 191] width 891 height 336
click at [184, 12] on span "URT" at bounding box center [187, 12] width 14 height 8
click at [192, 18] on ul "URT Events Add Event Bulk Upload Events Shareable Event Boards Recently Viewed …" at bounding box center [267, 11] width 174 height 23
click at [185, 13] on span "URT" at bounding box center [187, 12] width 14 height 8
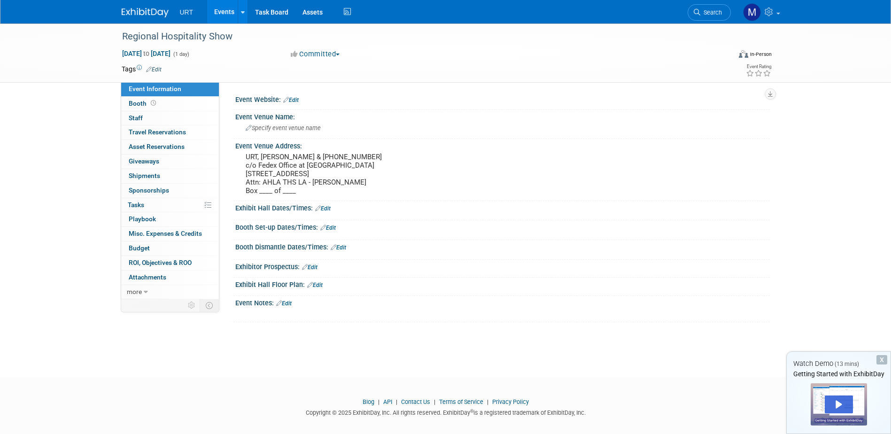
click at [221, 7] on link "Events" at bounding box center [224, 11] width 34 height 23
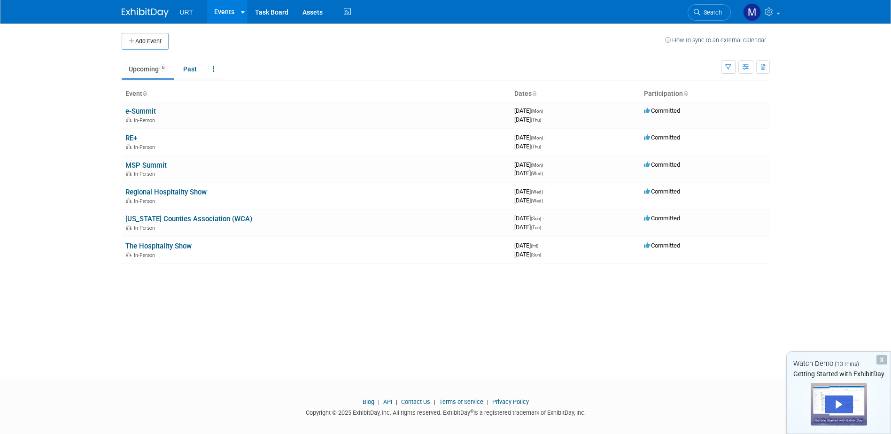
click at [730, 40] on link "How to sync to an external calendar..." at bounding box center [717, 40] width 105 height 7
click at [221, 54] on td "Upcoming 6 Past All Events 6 Past and Upcoming Grouped Annually Events grouped …" at bounding box center [421, 65] width 599 height 31
click at [755, 11] on img at bounding box center [752, 12] width 18 height 18
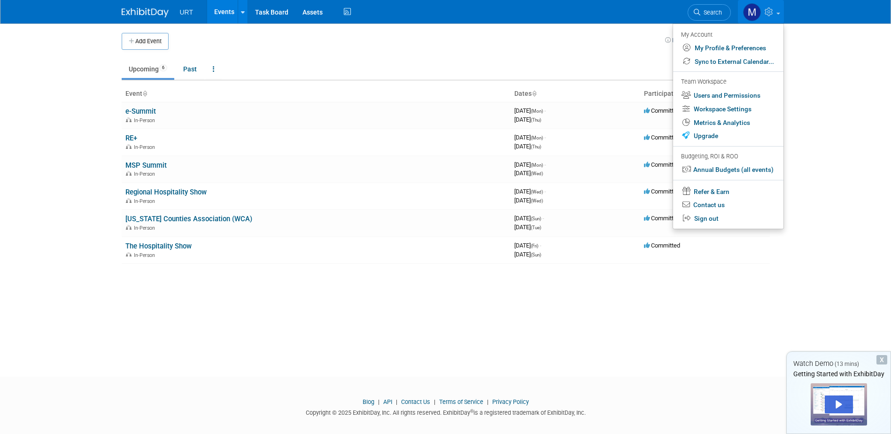
click at [623, 47] on td at bounding box center [417, 41] width 496 height 17
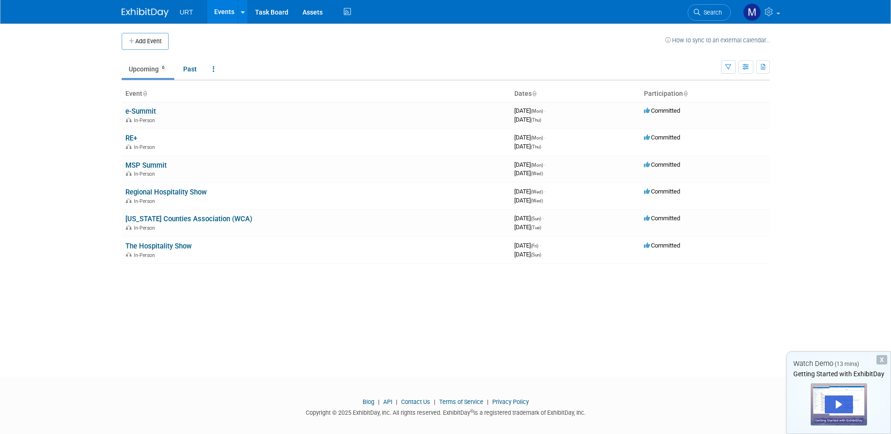
click at [61, 211] on body "URT Events Add Event Bulk Upload Events Shareable Event Boards Recently Viewed …" at bounding box center [445, 217] width 891 height 434
click at [400, 111] on td "e-Summit In-Person" at bounding box center [316, 115] width 389 height 27
click at [566, 115] on div "September 11, 2025 (Thu)" at bounding box center [575, 119] width 122 height 9
click at [550, 114] on div "3966278400 September 08, 2025 (Mon) - September 11, 2025 (Thu)" at bounding box center [575, 115] width 122 height 16
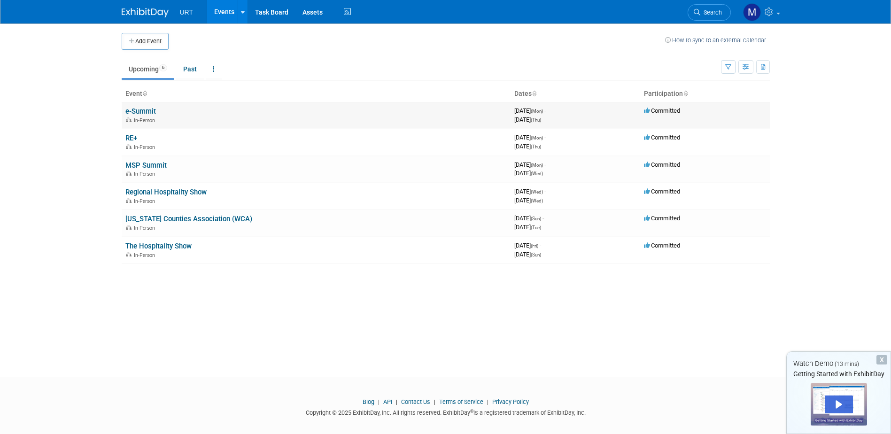
click at [550, 114] on div "3966278400 September 08, 2025 (Mon) - September 11, 2025 (Thu)" at bounding box center [575, 115] width 122 height 16
drag, startPoint x: 550, startPoint y: 114, endPoint x: 396, endPoint y: 118, distance: 154.5
click at [396, 118] on div "In-Person" at bounding box center [315, 120] width 381 height 8
drag, startPoint x: 141, startPoint y: 118, endPoint x: 148, endPoint y: 108, distance: 12.1
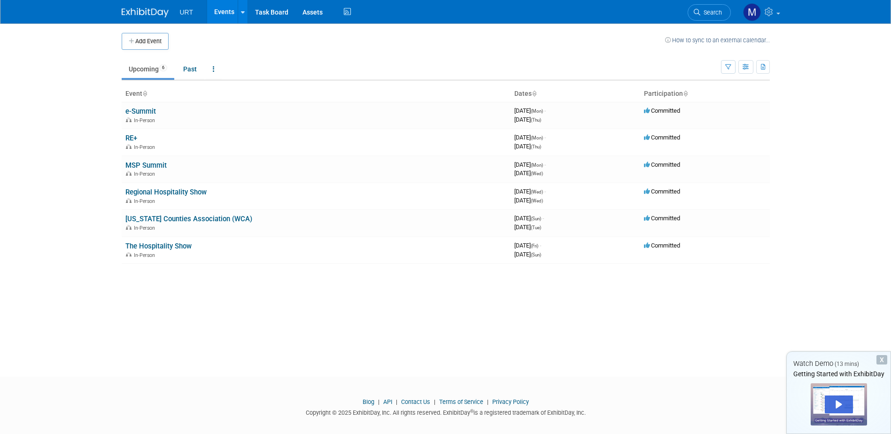
click at [148, 108] on link "e-Summit" at bounding box center [140, 111] width 31 height 8
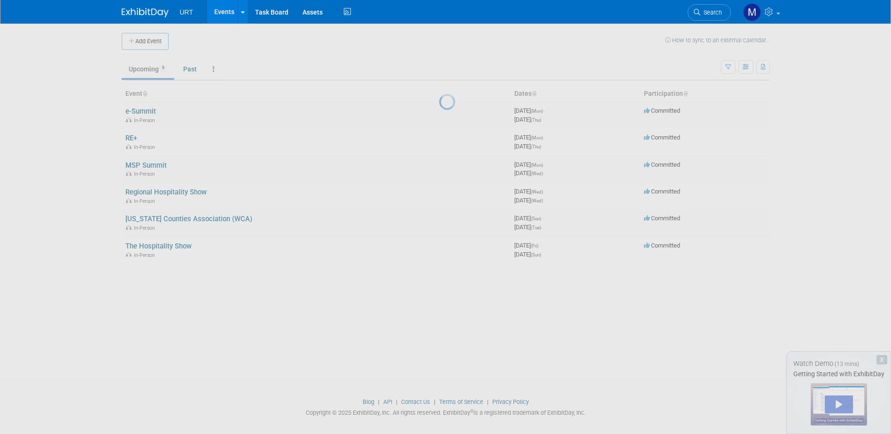
click at [439, 108] on div at bounding box center [445, 217] width 13 height 434
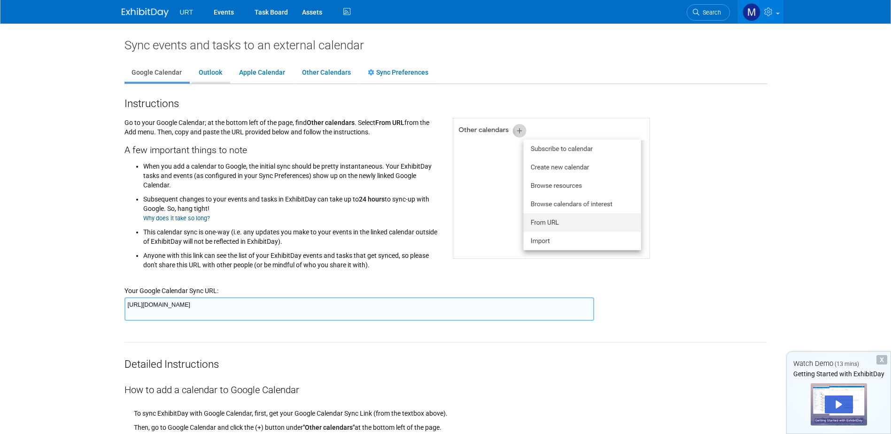
click at [202, 71] on link "Outlook" at bounding box center [211, 73] width 38 height 18
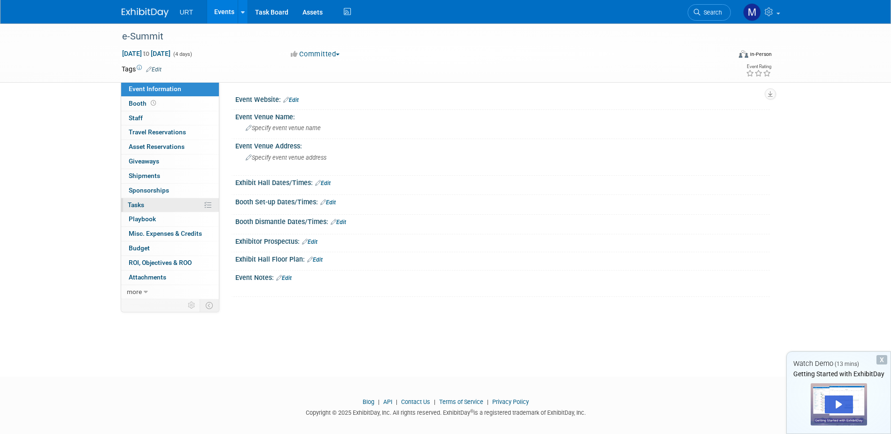
click at [154, 207] on link "0% Tasks 0%" at bounding box center [170, 205] width 98 height 14
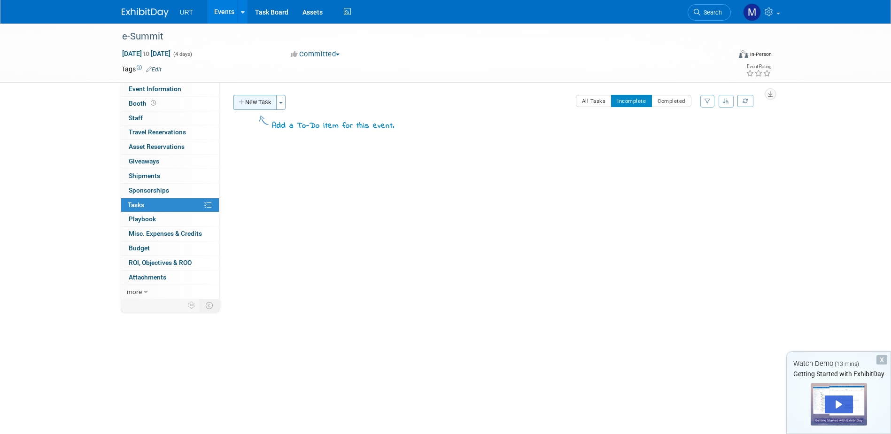
click at [264, 99] on button "New Task" at bounding box center [254, 102] width 43 height 15
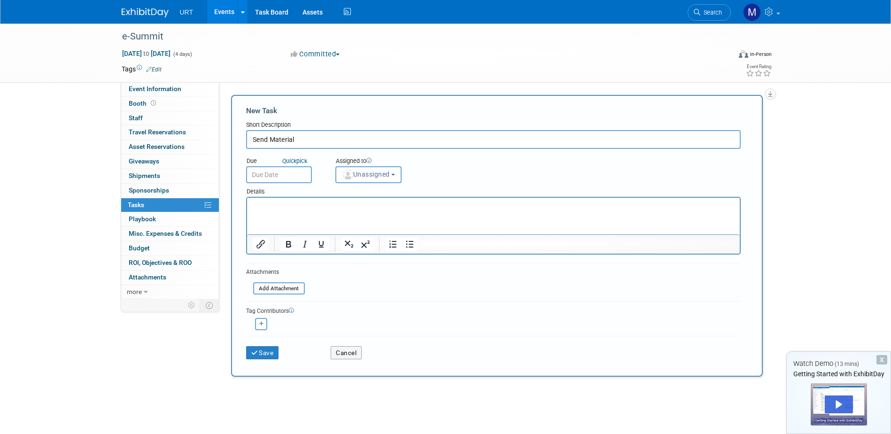
type input "Send Material"
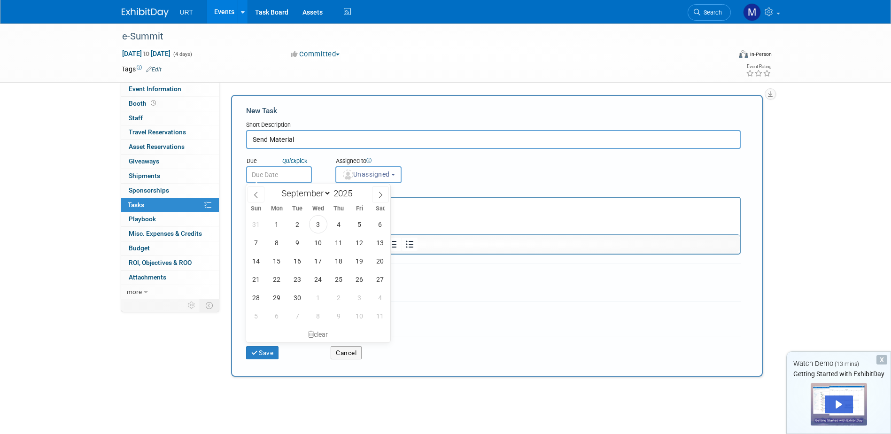
click at [293, 175] on input "text" at bounding box center [279, 174] width 66 height 17
click at [341, 224] on span "4" at bounding box center [339, 224] width 18 height 18
type input "Sep 4, 2025"
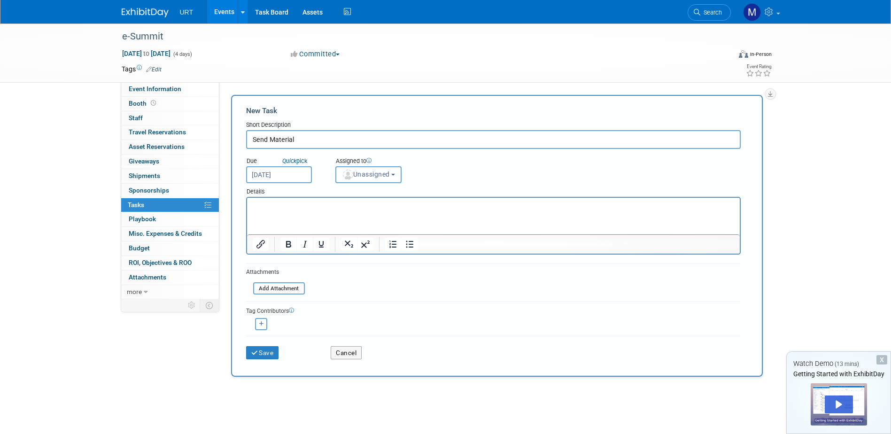
click at [365, 174] on span "Unassigned" at bounding box center [366, 174] width 48 height 8
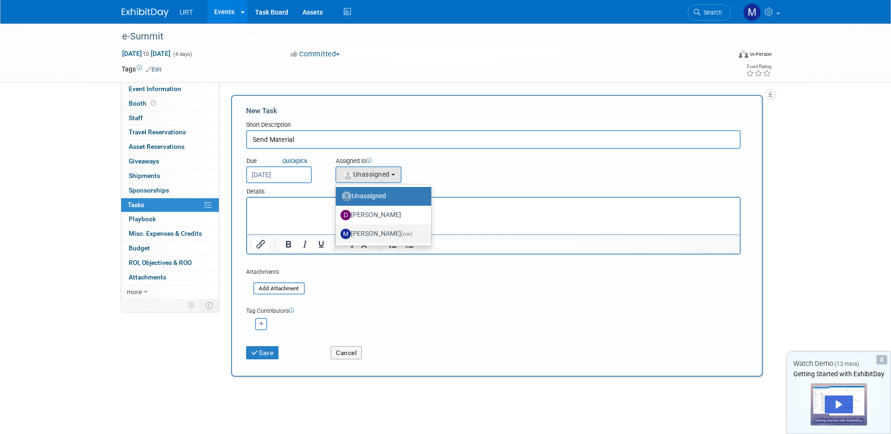
click at [366, 229] on label "[PERSON_NAME] (me)" at bounding box center [380, 233] width 81 height 15
click at [337, 230] on input "[PERSON_NAME] (me)" at bounding box center [334, 233] width 6 height 6
select select "da6f6167-5b36-4fda-96c6-ac5b7f20f589"
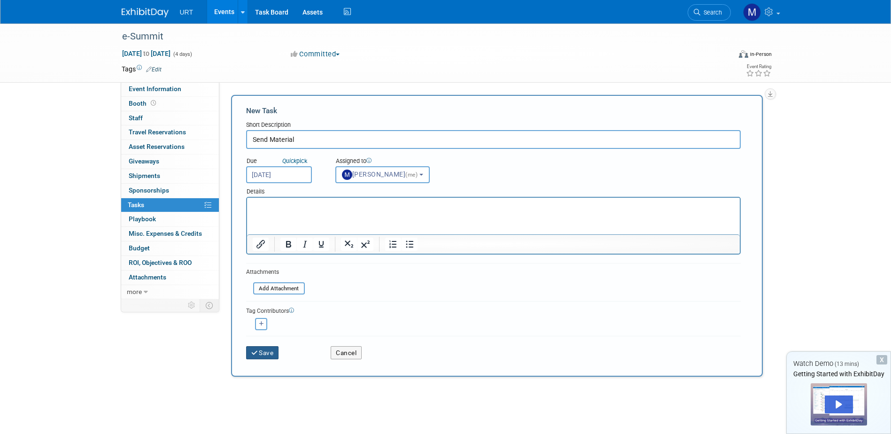
click at [262, 354] on button "Save" at bounding box center [262, 352] width 33 height 13
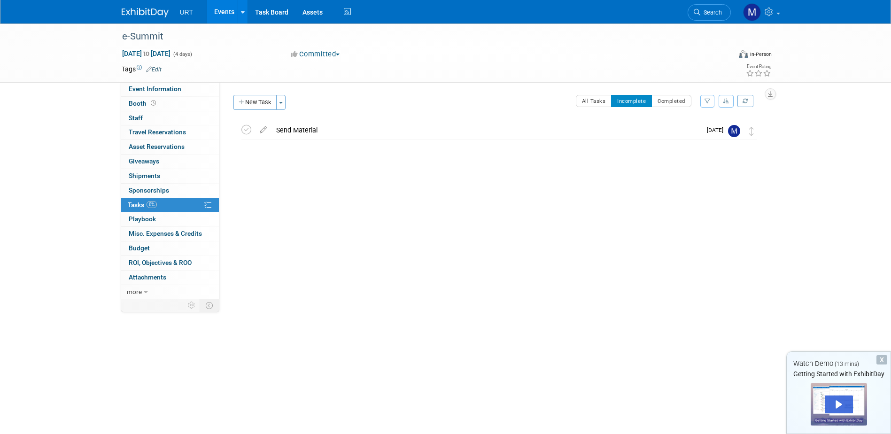
click at [222, 10] on link "Events" at bounding box center [224, 11] width 34 height 23
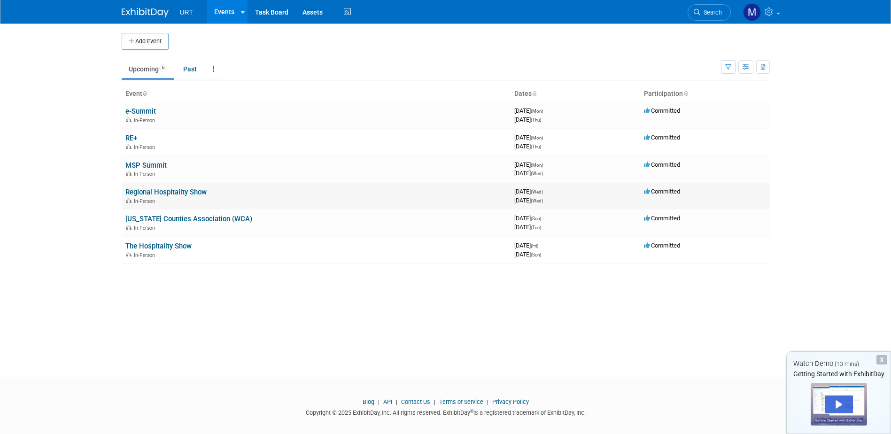
click at [151, 193] on link "Regional Hospitality Show" at bounding box center [165, 192] width 81 height 8
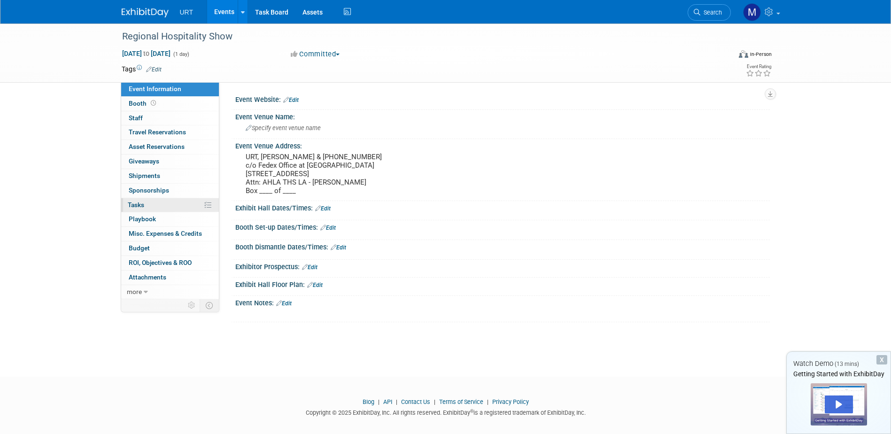
click at [147, 205] on link "0% Tasks 0%" at bounding box center [170, 205] width 98 height 14
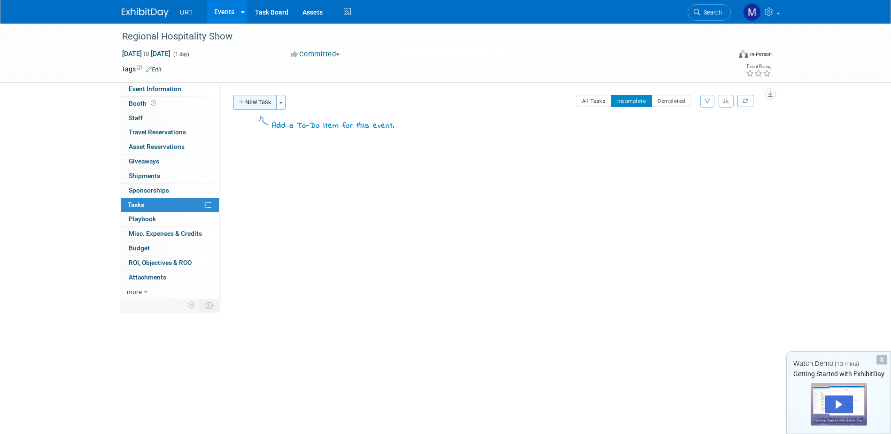
click at [254, 100] on button "New Task" at bounding box center [254, 102] width 43 height 15
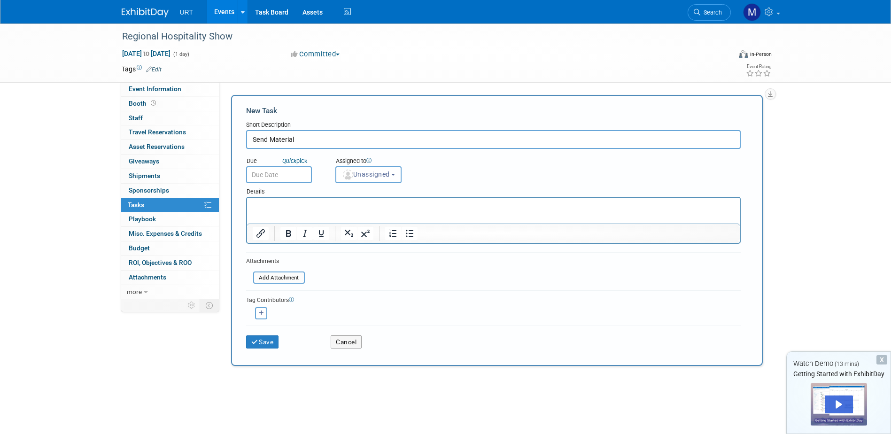
type input "Send Material"
click at [287, 173] on input "text" at bounding box center [279, 174] width 66 height 17
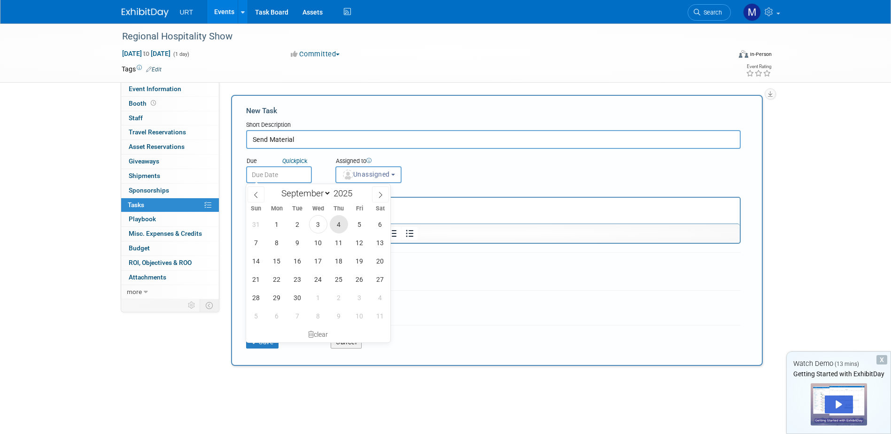
click at [335, 225] on span "4" at bounding box center [339, 224] width 18 height 18
type input "Sep 4, 2025"
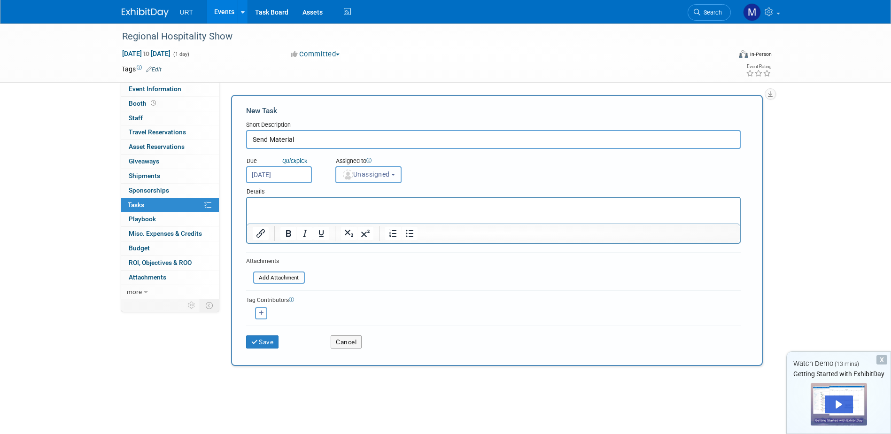
click at [344, 176] on img "button" at bounding box center [348, 174] width 10 height 10
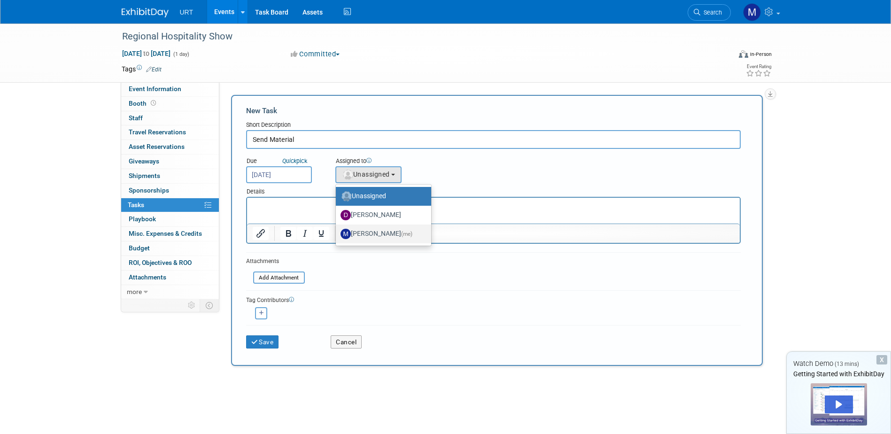
click at [359, 230] on label "Maria Ambrose (me)" at bounding box center [380, 233] width 81 height 15
click at [337, 230] on input "Maria Ambrose (me)" at bounding box center [334, 233] width 6 height 6
select select "da6f6167-5b36-4fda-96c6-ac5b7f20f589"
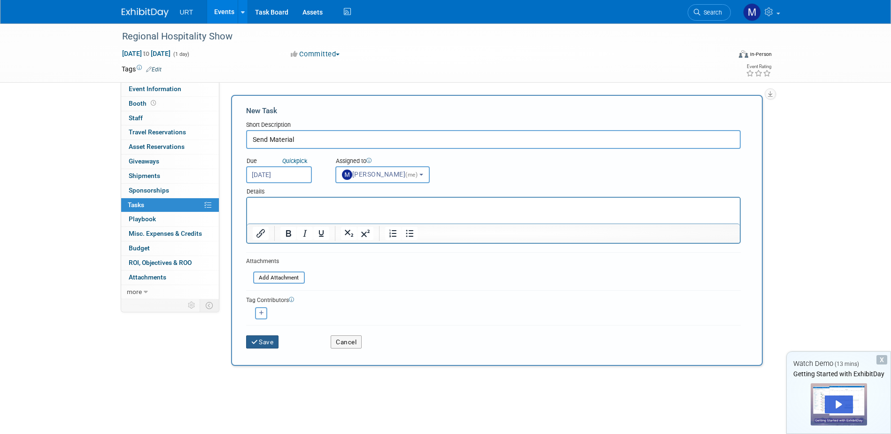
click at [264, 339] on button "Save" at bounding box center [262, 341] width 33 height 13
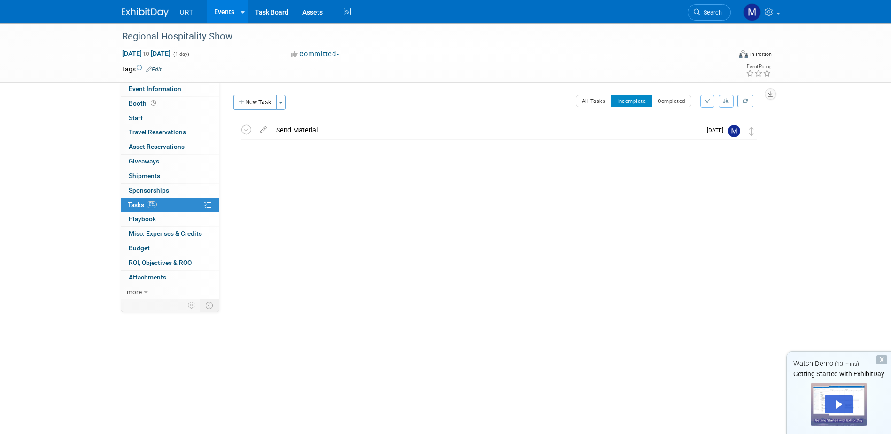
click at [229, 5] on link "Events" at bounding box center [224, 11] width 34 height 23
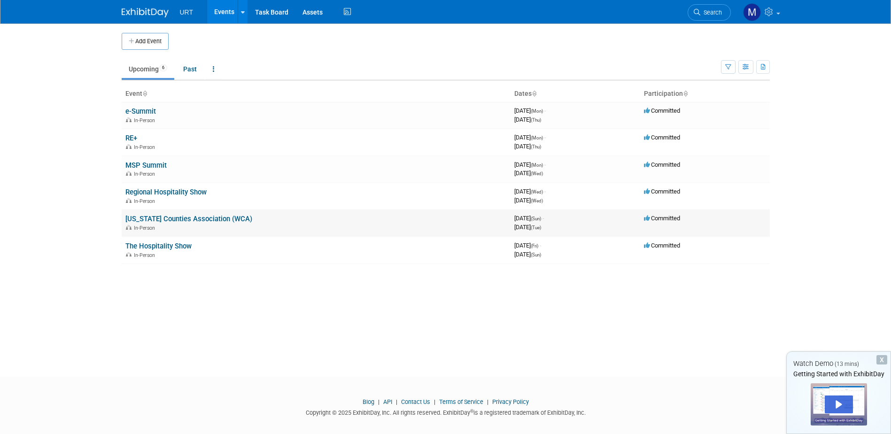
click at [173, 214] on td "[US_STATE] Counties Association (WCA) In-Person" at bounding box center [316, 222] width 389 height 27
click at [173, 220] on link "[US_STATE] Counties Association (WCA)" at bounding box center [188, 219] width 127 height 8
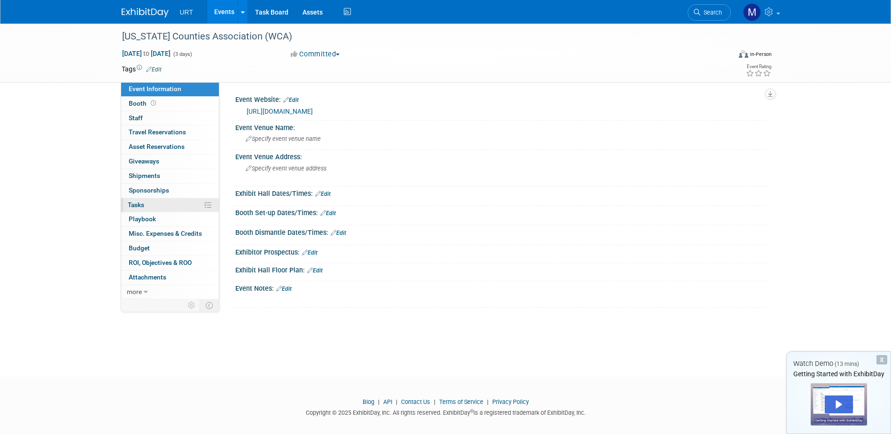
click at [163, 202] on link "0% Tasks 0%" at bounding box center [170, 205] width 98 height 14
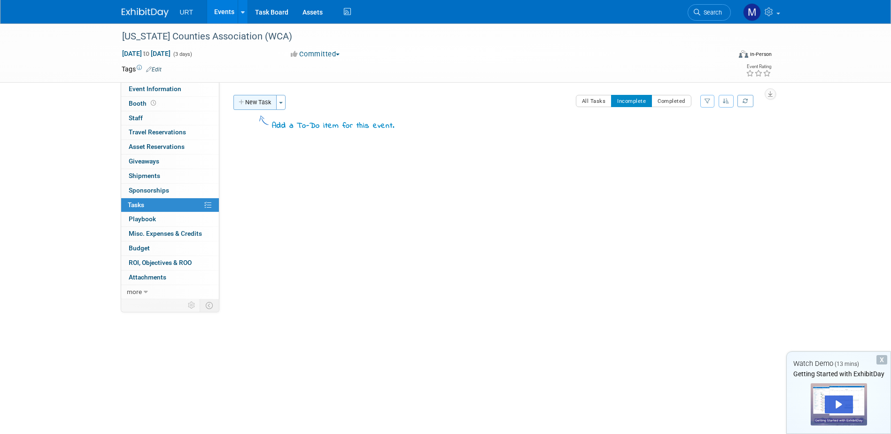
click at [260, 101] on button "New Task" at bounding box center [254, 102] width 43 height 15
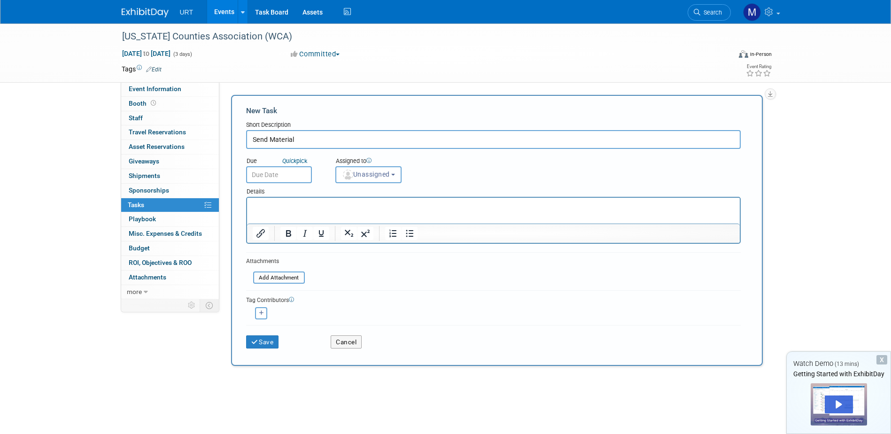
type input "Send Material"
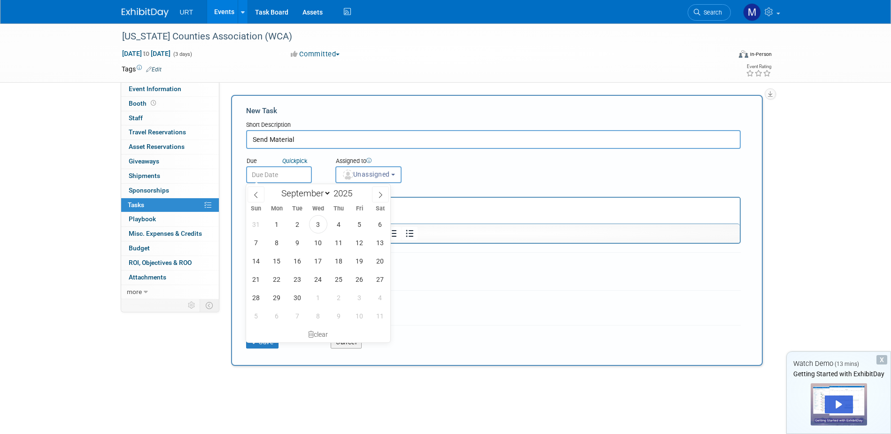
click at [267, 179] on input "text" at bounding box center [279, 174] width 66 height 17
drag, startPoint x: 336, startPoint y: 227, endPoint x: 95, endPoint y: 22, distance: 316.1
click at [336, 227] on span "4" at bounding box center [339, 224] width 18 height 18
type input "Sep 4, 2025"
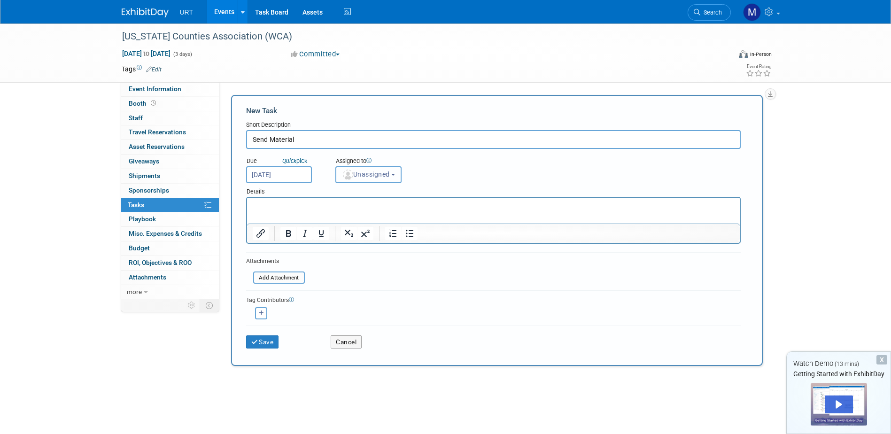
click at [372, 179] on button "Unassigned" at bounding box center [368, 174] width 67 height 17
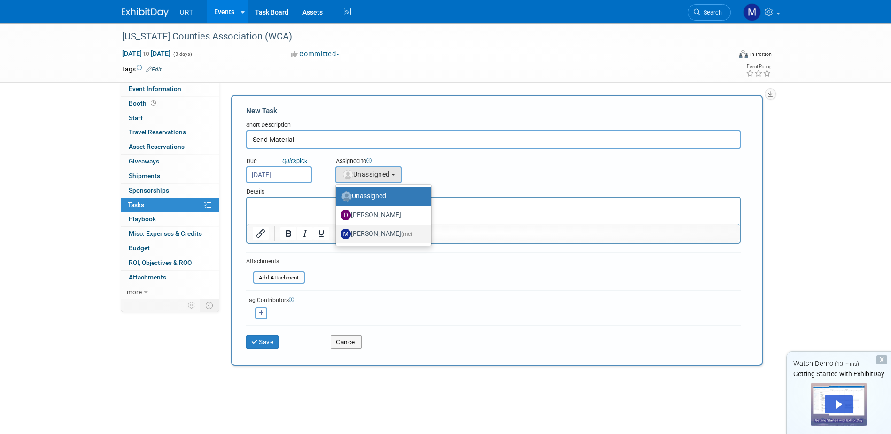
click at [368, 236] on label "[PERSON_NAME] (me)" at bounding box center [380, 233] width 81 height 15
click at [337, 236] on input "[PERSON_NAME] (me)" at bounding box center [334, 233] width 6 height 6
select select "da6f6167-5b36-4fda-96c6-ac5b7f20f589"
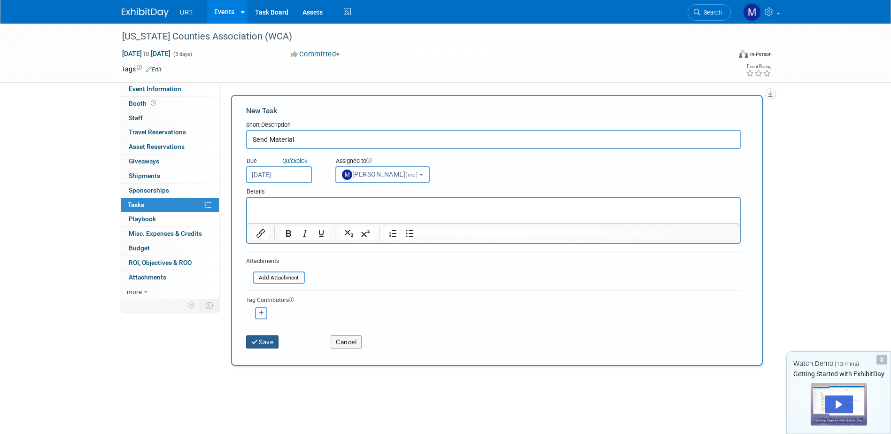
click at [263, 341] on button "Save" at bounding box center [262, 341] width 33 height 13
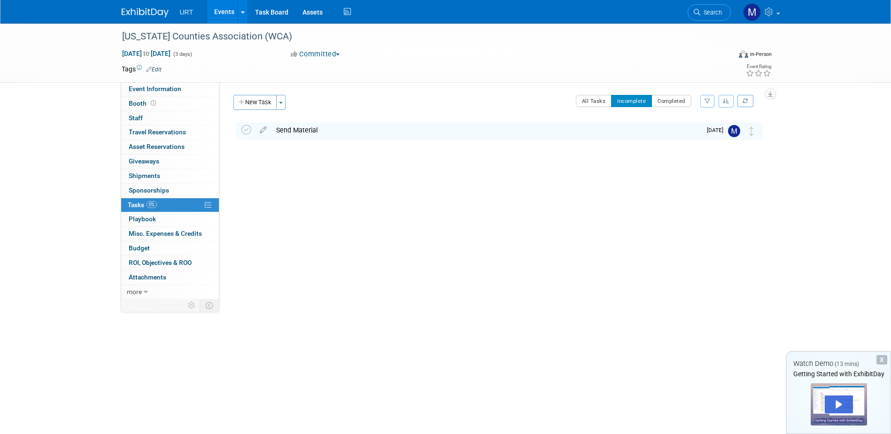
click at [229, 7] on link "Events" at bounding box center [224, 11] width 34 height 23
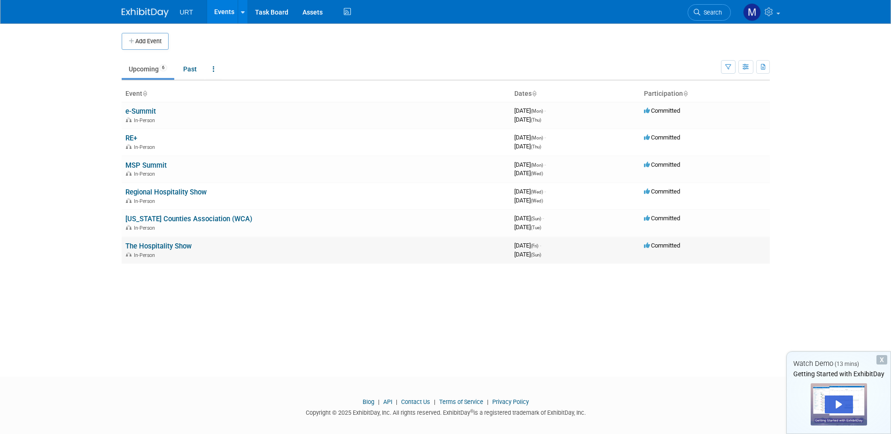
click at [152, 254] on span "In-Person" at bounding box center [146, 255] width 24 height 6
click at [154, 243] on link "The Hospitality Show" at bounding box center [158, 246] width 66 height 8
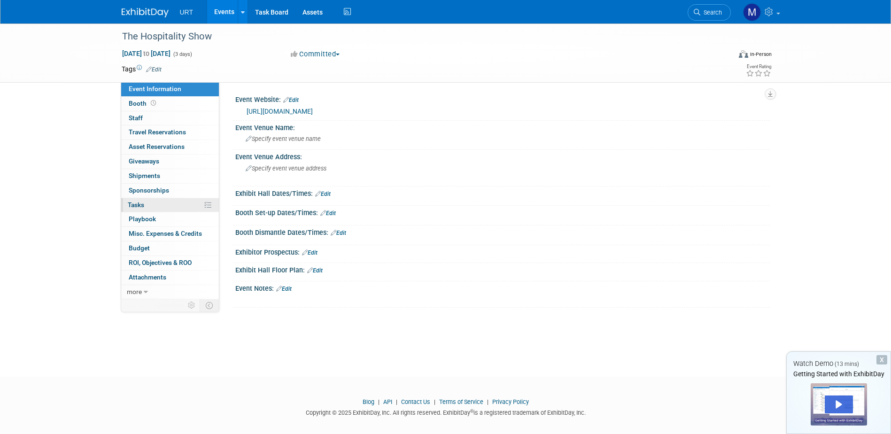
click at [156, 200] on link "0% Tasks 0%" at bounding box center [170, 205] width 98 height 14
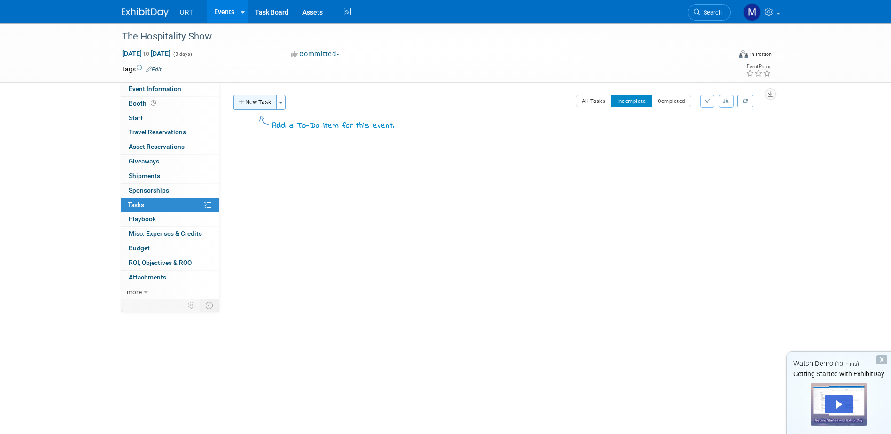
click at [262, 100] on button "New Task" at bounding box center [254, 102] width 43 height 15
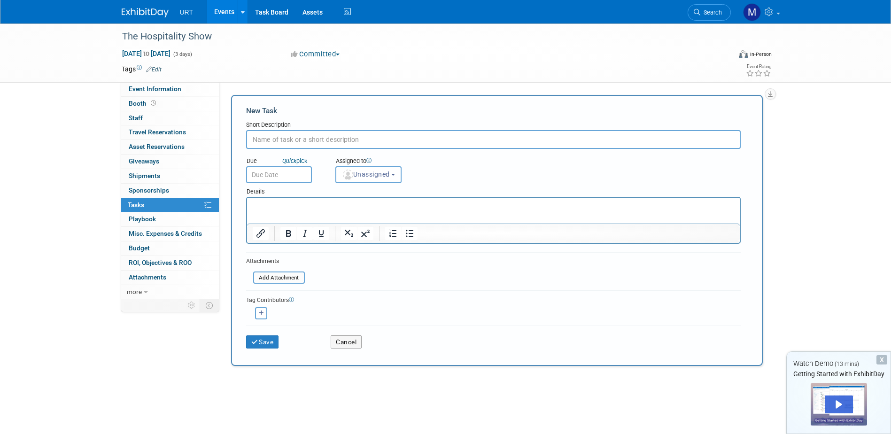
click at [283, 177] on input "text" at bounding box center [279, 174] width 66 height 17
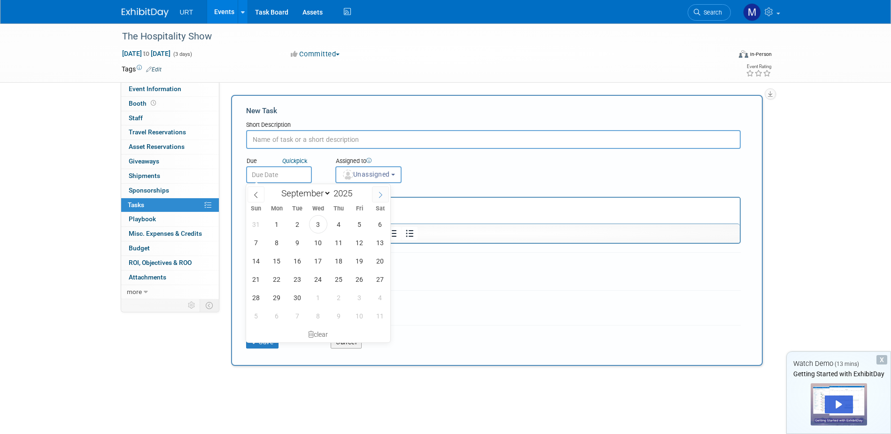
click at [381, 192] on icon at bounding box center [380, 195] width 7 height 7
select select "9"
click at [257, 240] on span "5" at bounding box center [256, 242] width 18 height 18
type input "Oct 5, 2025"
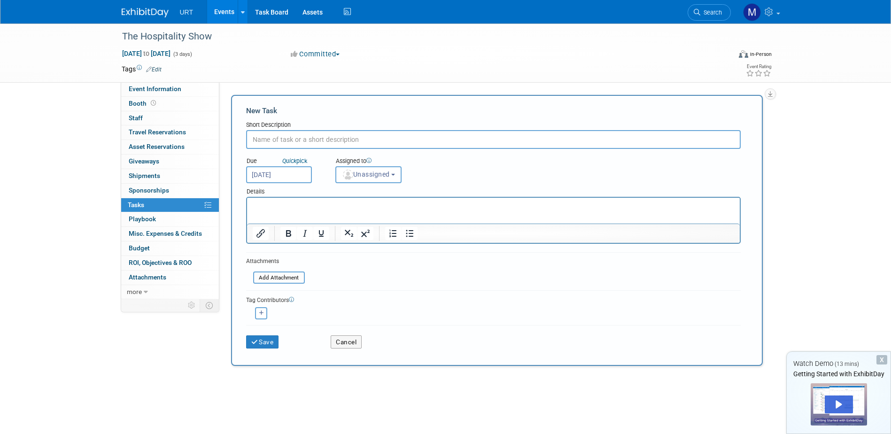
click at [306, 136] on input "text" at bounding box center [493, 139] width 494 height 19
type input "Look into material sending and shipping"
click at [368, 172] on span "Unassigned" at bounding box center [366, 174] width 48 height 8
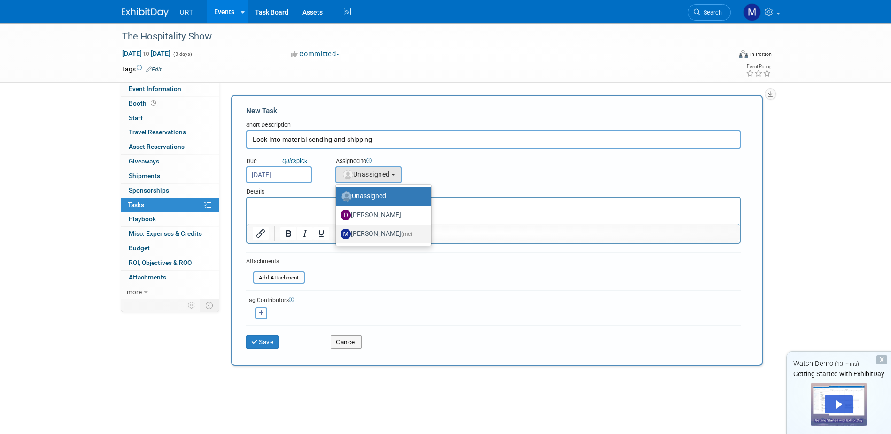
click at [377, 233] on label "Maria Ambrose (me)" at bounding box center [380, 233] width 81 height 15
click at [337, 233] on input "Maria Ambrose (me)" at bounding box center [334, 233] width 6 height 6
select select "da6f6167-5b36-4fda-96c6-ac5b7f20f589"
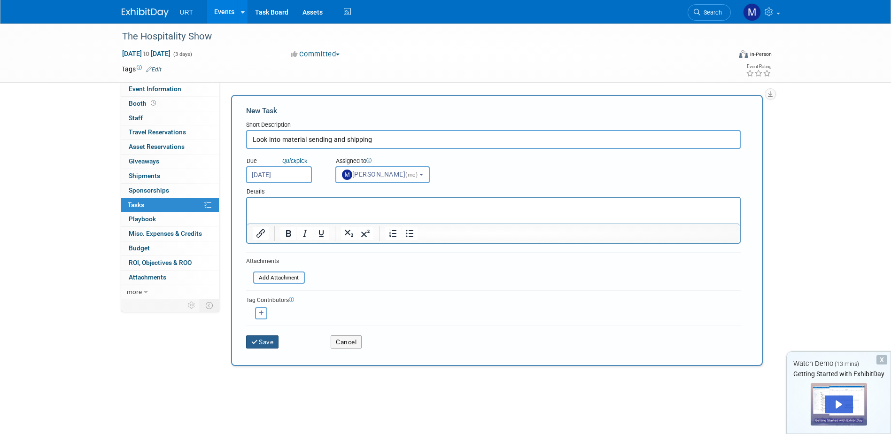
click at [265, 343] on button "Save" at bounding box center [262, 341] width 33 height 13
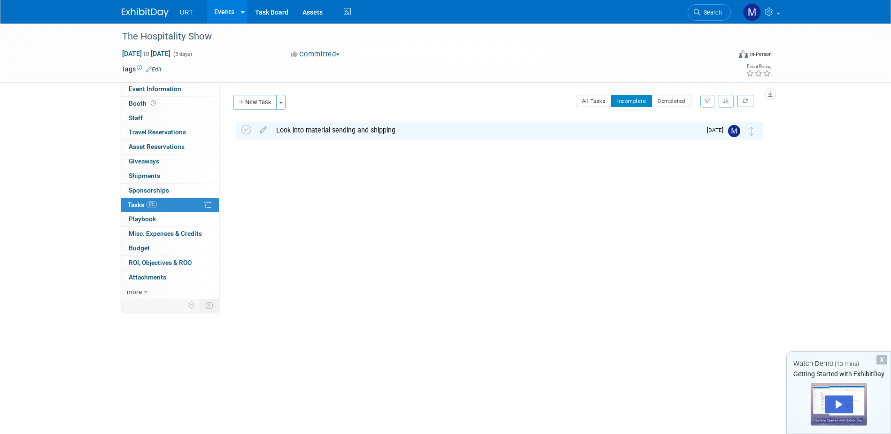
click at [219, 13] on link "Events" at bounding box center [224, 11] width 34 height 23
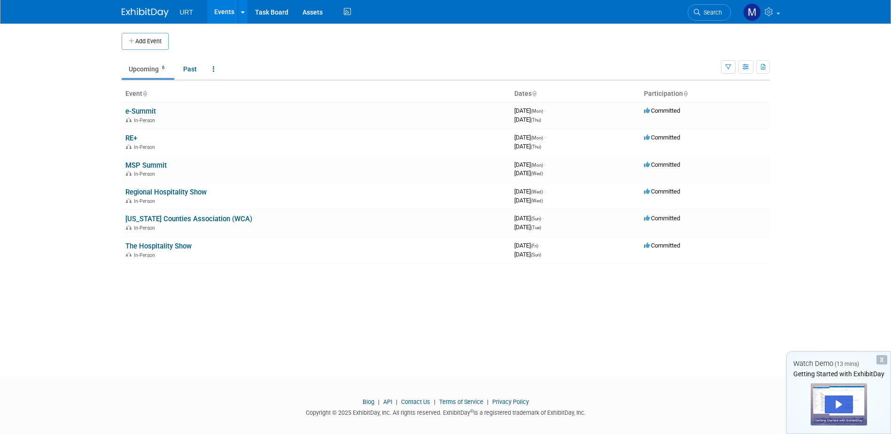
click at [228, 9] on link "Events" at bounding box center [224, 11] width 34 height 23
click at [760, 65] on button "button" at bounding box center [763, 67] width 14 height 14
click at [746, 65] on icon "button" at bounding box center [745, 67] width 7 height 6
click at [692, 125] on link "Calendar View" at bounding box center [706, 128] width 79 height 13
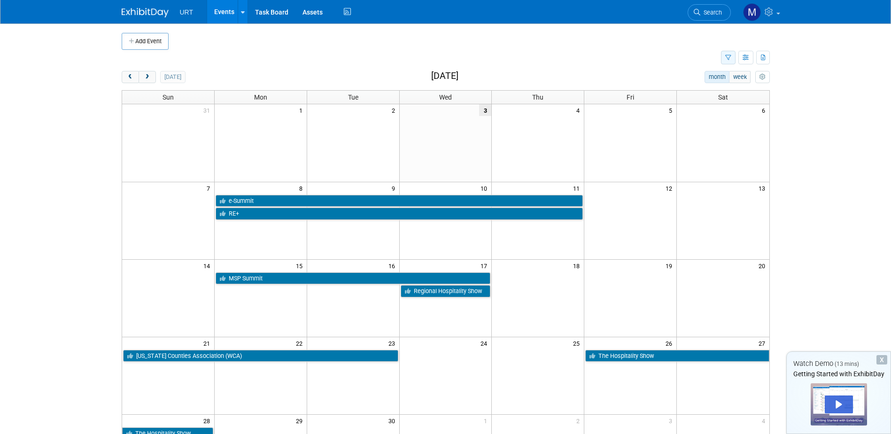
click at [725, 60] on icon "button" at bounding box center [728, 58] width 6 height 6
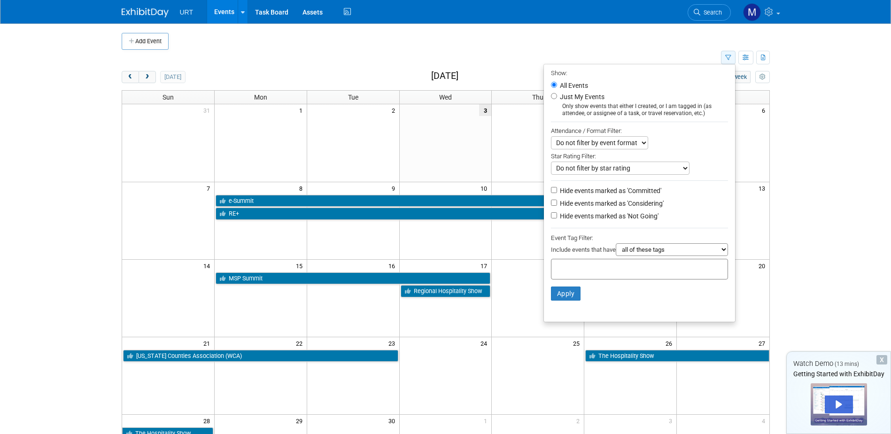
click at [732, 56] on button "button" at bounding box center [728, 58] width 15 height 14
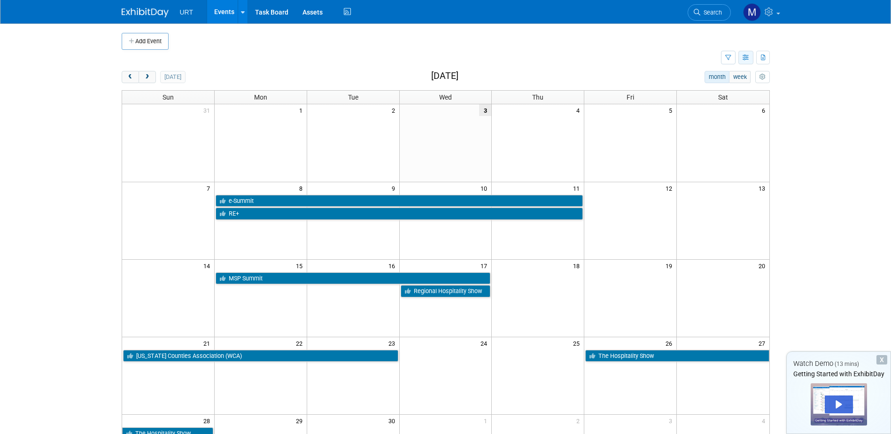
click at [745, 52] on button "button" at bounding box center [745, 58] width 15 height 14
click at [702, 134] on link "Expert Grid" at bounding box center [706, 133] width 79 height 13
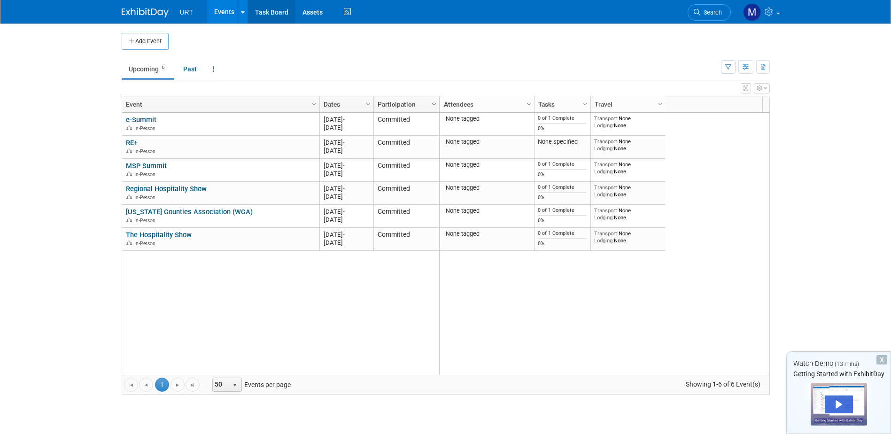
click at [271, 8] on link "Task Board" at bounding box center [271, 11] width 47 height 23
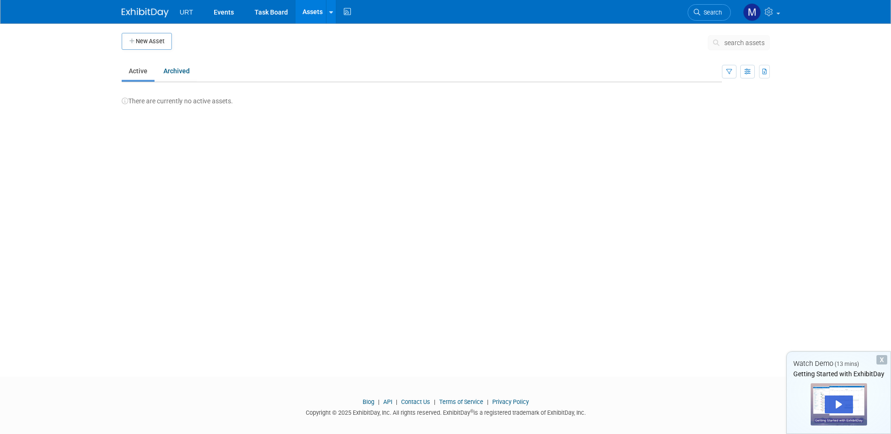
click at [720, 39] on icon at bounding box center [718, 42] width 10 height 7
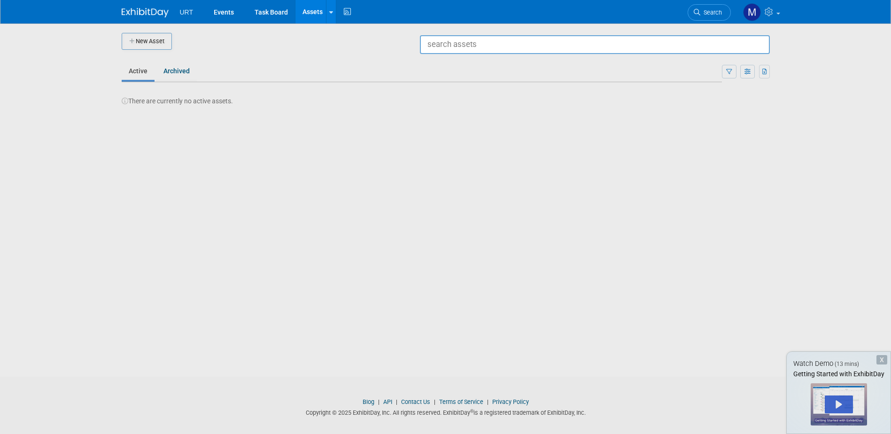
click at [446, 64] on div at bounding box center [446, 217] width 0 height 434
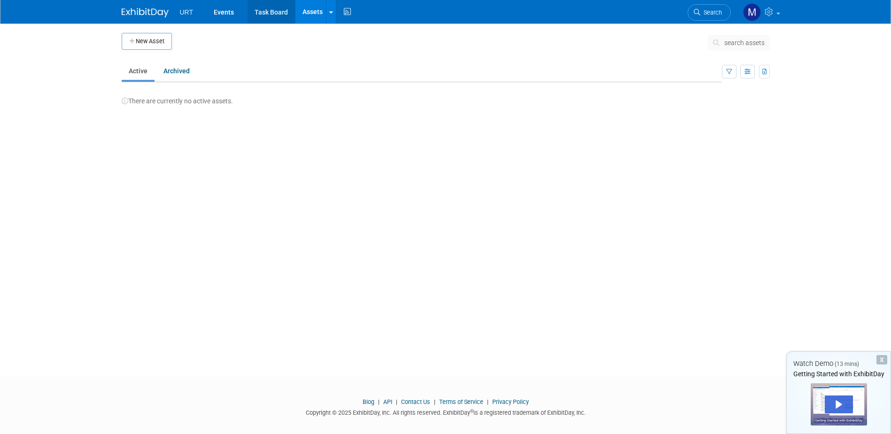
click at [274, 13] on link "Task Board" at bounding box center [270, 11] width 47 height 23
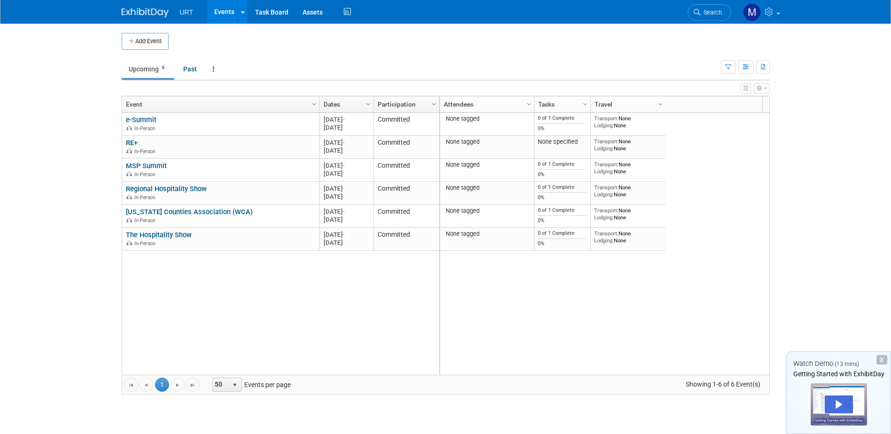
click at [182, 9] on span "URT" at bounding box center [187, 12] width 14 height 8
click at [191, 14] on span "URT" at bounding box center [187, 12] width 14 height 8
click at [230, 41] on td at bounding box center [454, 41] width 570 height 17
drag, startPoint x: 221, startPoint y: 8, endPoint x: 226, endPoint y: 10, distance: 5.9
click at [222, 8] on link "Events" at bounding box center [224, 11] width 34 height 23
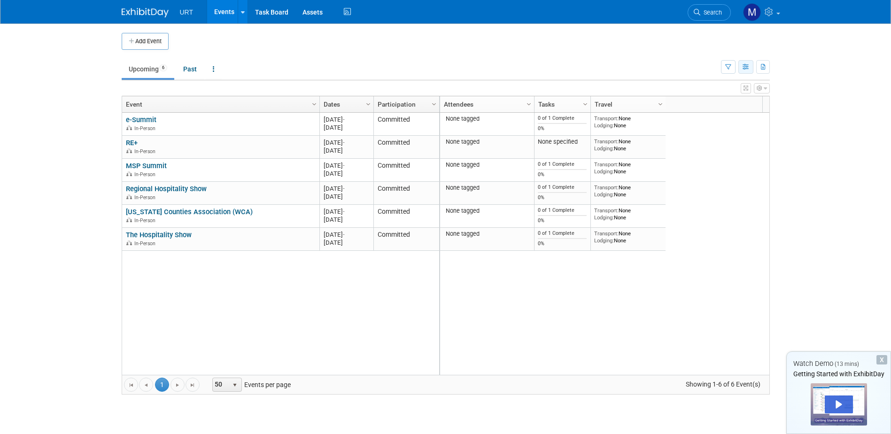
click at [747, 68] on icon "button" at bounding box center [745, 67] width 7 height 6
click at [696, 115] on link "Detail View" at bounding box center [706, 114] width 79 height 13
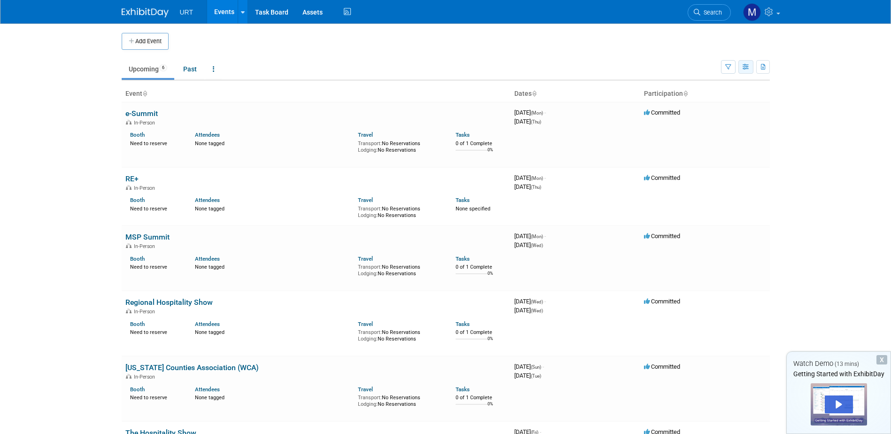
click at [745, 66] on icon "button" at bounding box center [745, 67] width 7 height 6
click at [715, 99] on link "List View" at bounding box center [706, 99] width 79 height 13
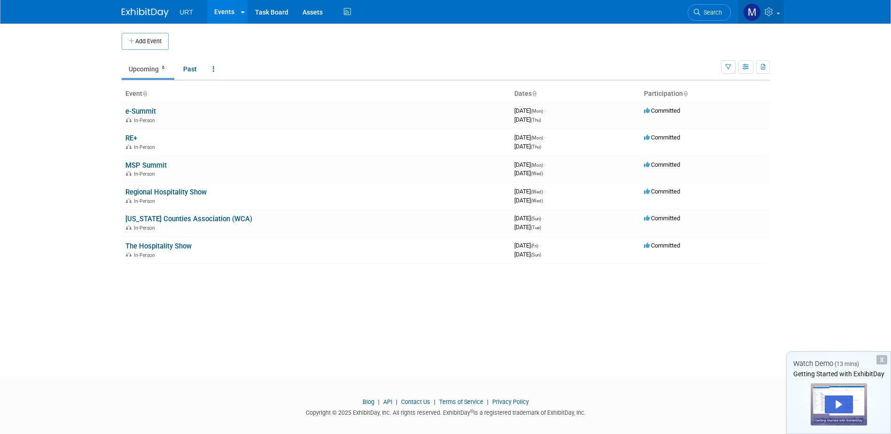
click at [767, 10] on icon at bounding box center [769, 12] width 11 height 8
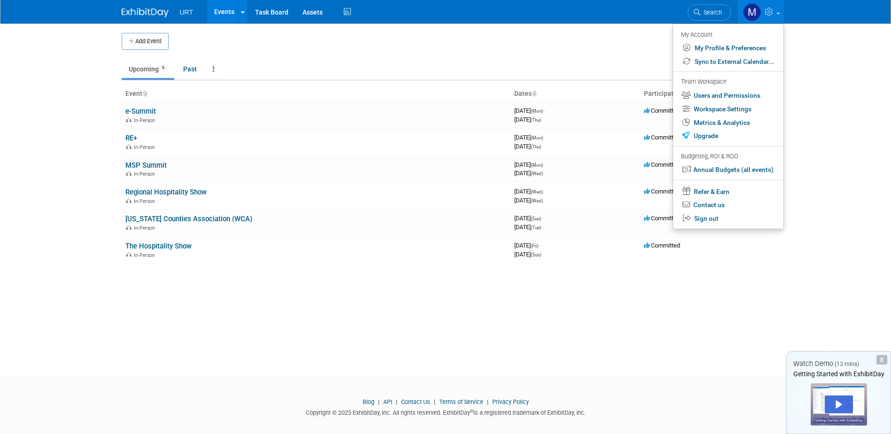
click at [801, 42] on body "URT Events Add Event Bulk Upload Events Shareable Event Boards Recently Viewed …" at bounding box center [445, 217] width 891 height 434
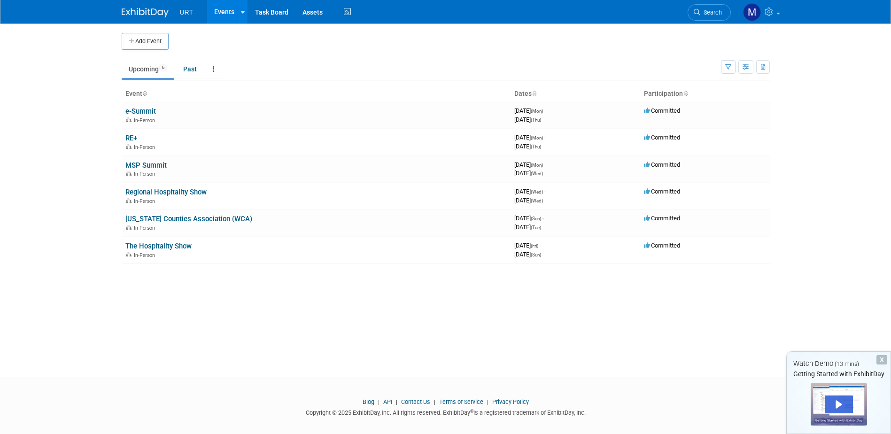
click at [93, 62] on body "URT Events Add Event Bulk Upload Events Shareable Event Boards Recently Viewed …" at bounding box center [445, 217] width 891 height 434
